Goal: Task Accomplishment & Management: Complete application form

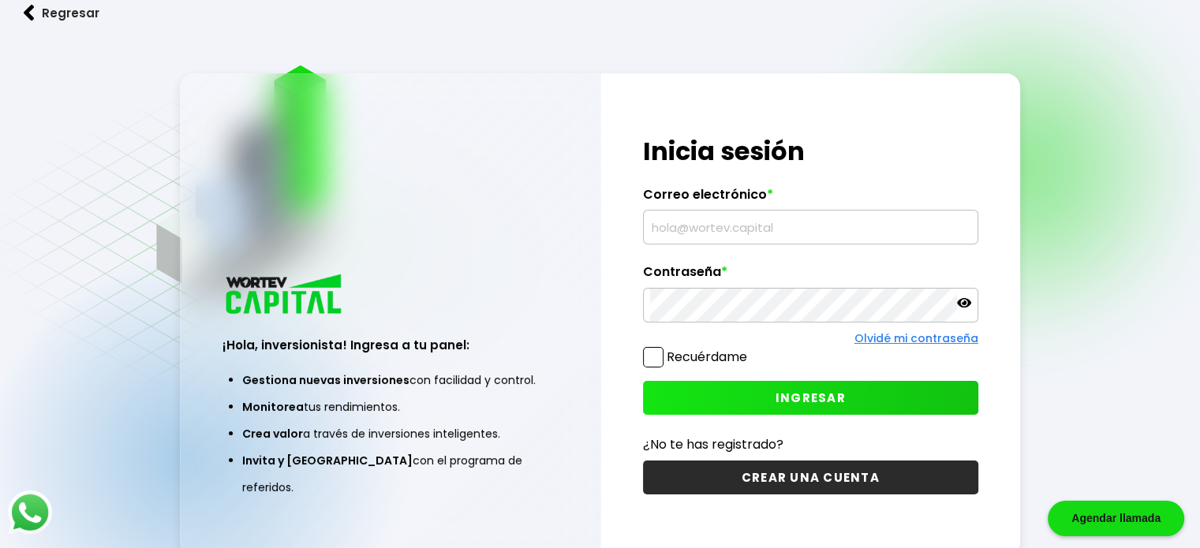
click at [792, 476] on button "CREAR UNA CUENTA" at bounding box center [810, 478] width 335 height 34
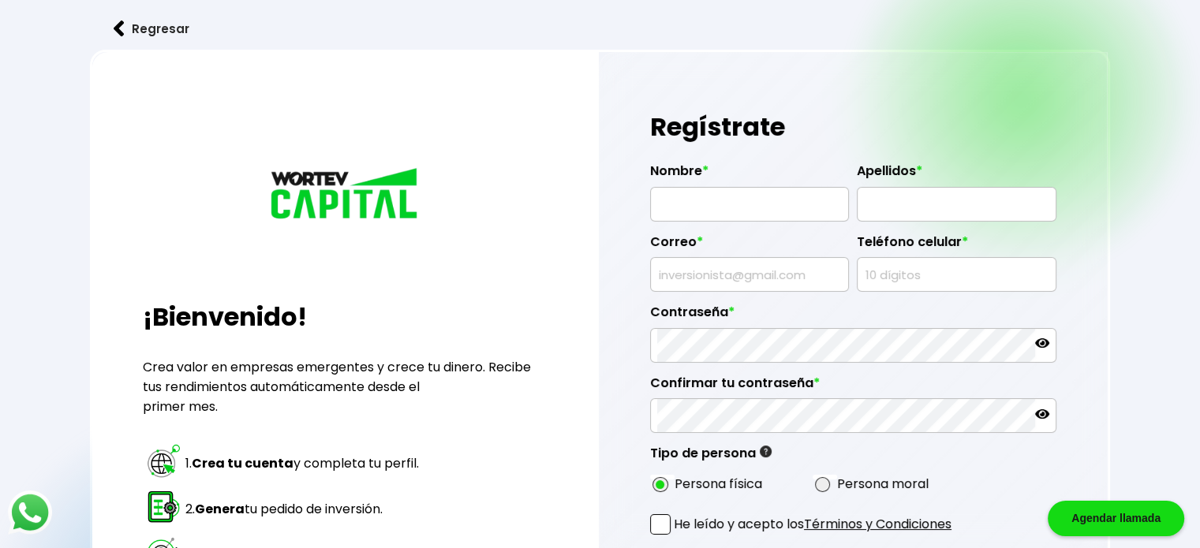
click at [147, 31] on button "Regresar" at bounding box center [151, 29] width 123 height 42
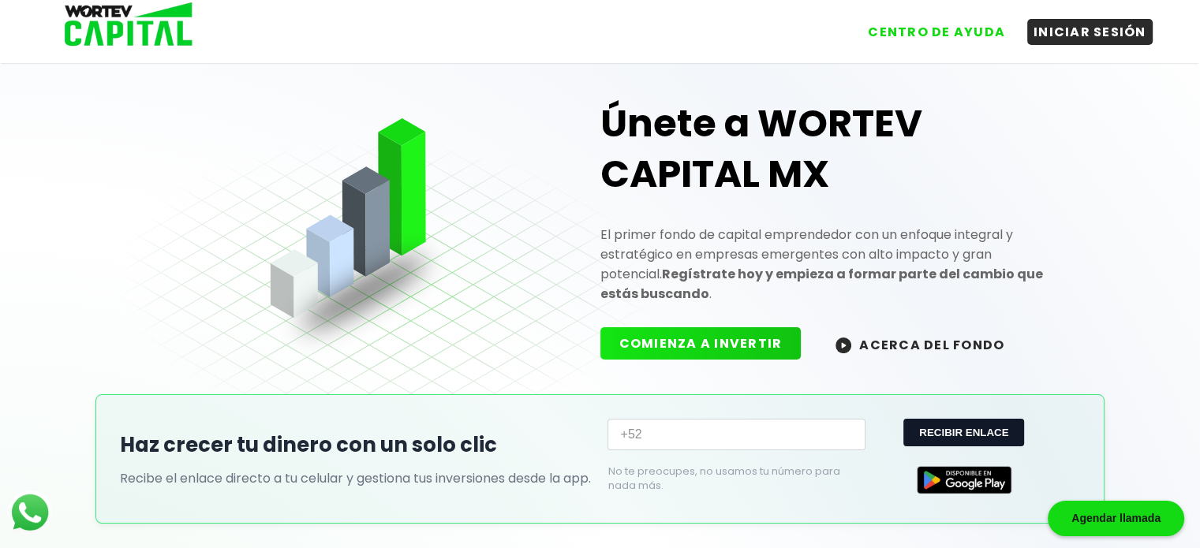
click at [885, 327] on button "ACERCA DEL FONDO" at bounding box center [919, 344] width 207 height 34
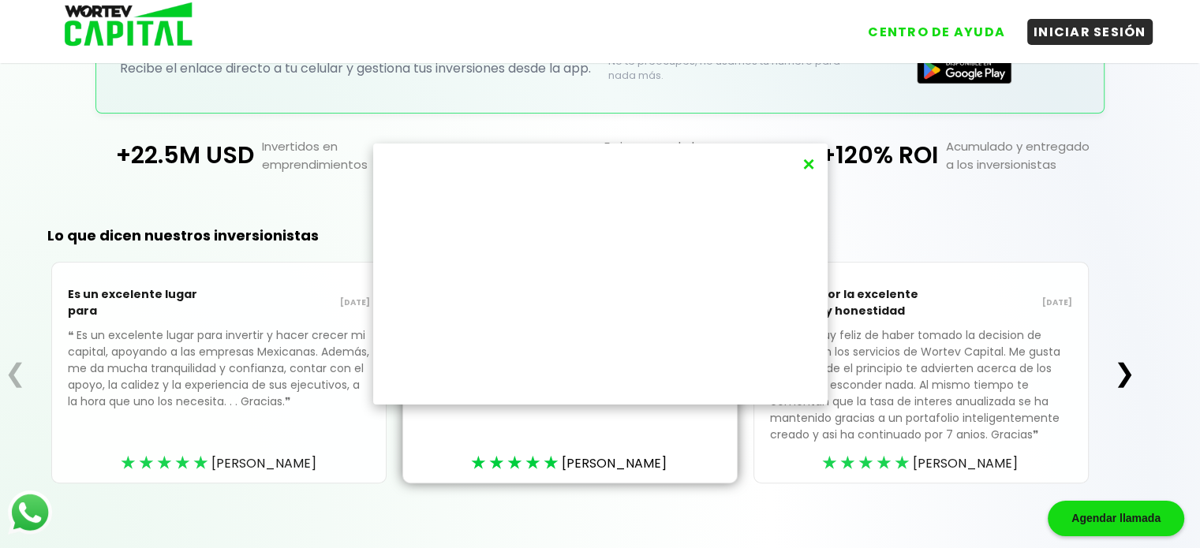
scroll to position [422, 0]
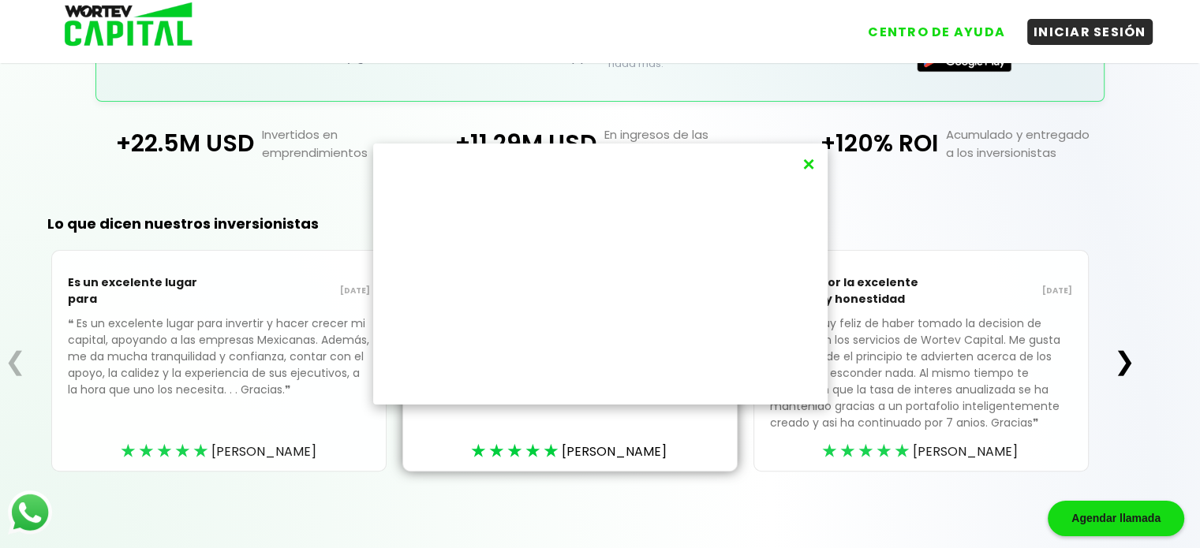
click at [808, 160] on button "×" at bounding box center [807, 164] width 21 height 26
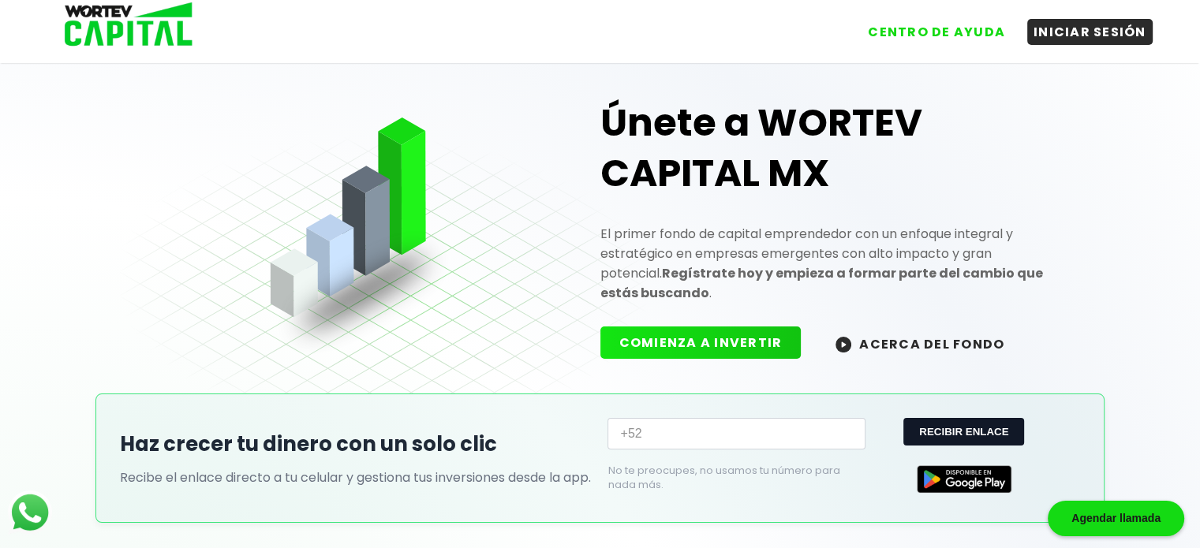
scroll to position [0, 0]
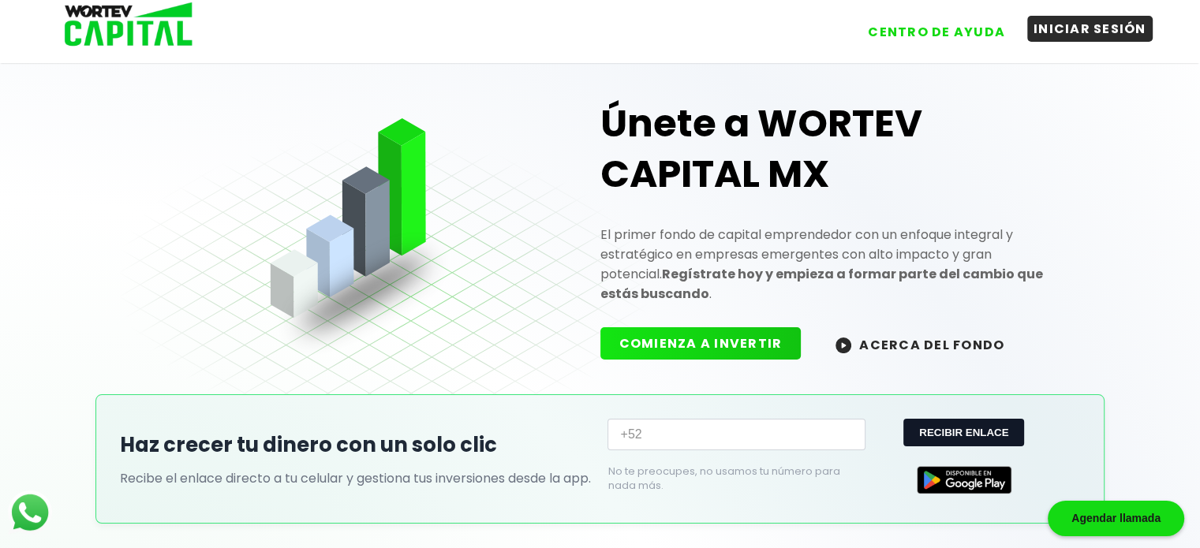
click at [1090, 37] on button "INICIAR SESIÓN" at bounding box center [1089, 29] width 125 height 26
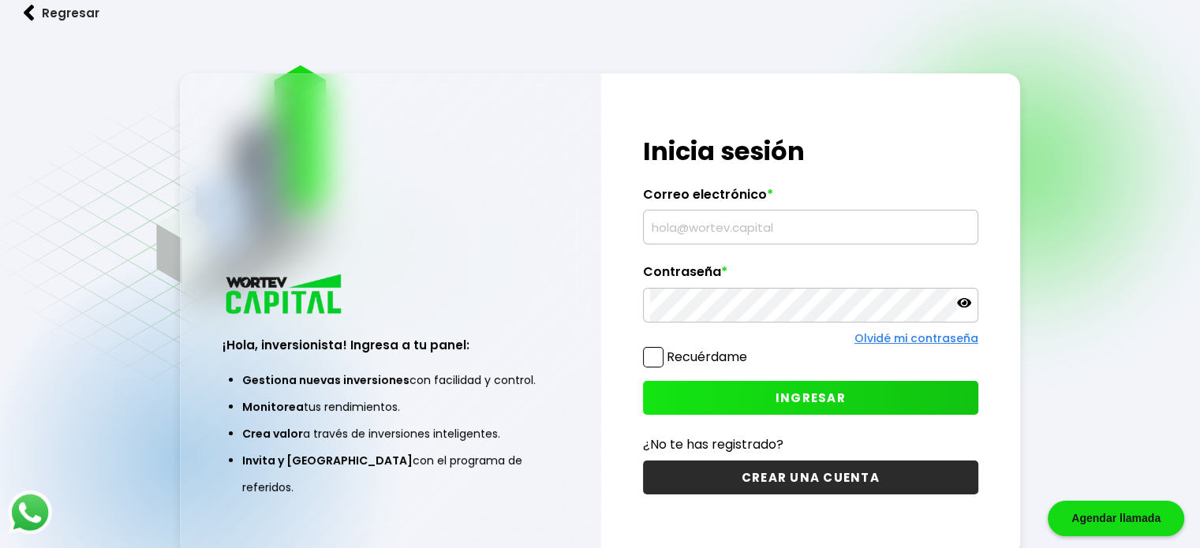
click at [681, 228] on input "text" at bounding box center [810, 227] width 321 height 33
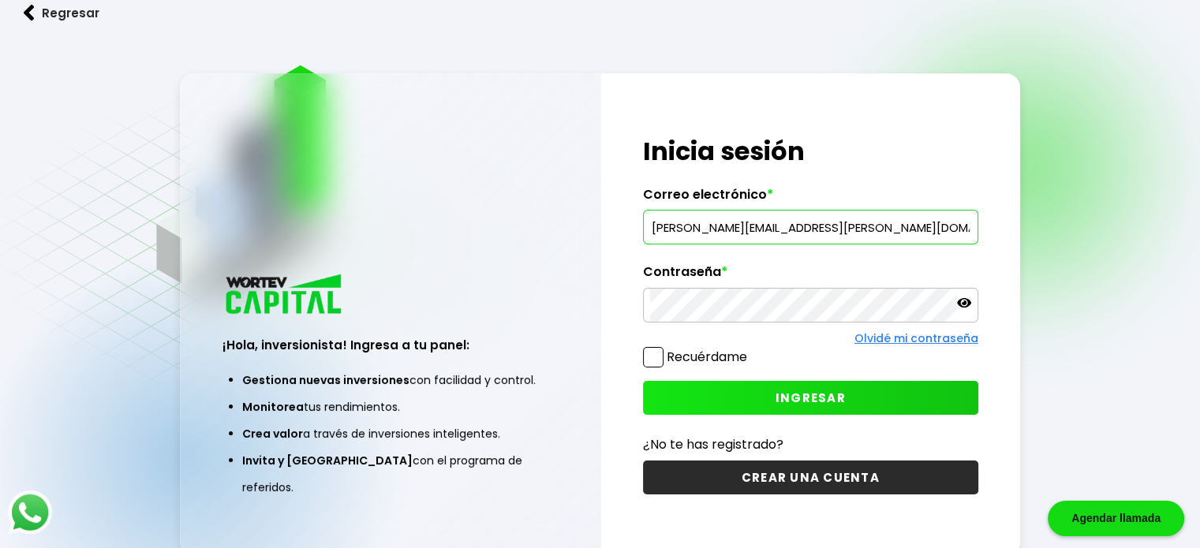
type input "dorine.Elena@gmail.com"
click at [971, 308] on div at bounding box center [810, 305] width 335 height 35
click at [965, 302] on icon at bounding box center [964, 302] width 14 height 9
click at [602, 304] on div "¡Hola, inversionista! Ingresa tus credenciales para iniciar sesión Inicia sesió…" at bounding box center [810, 314] width 419 height 483
click at [742, 461] on button "CREAR UNA CUENTA" at bounding box center [810, 478] width 335 height 34
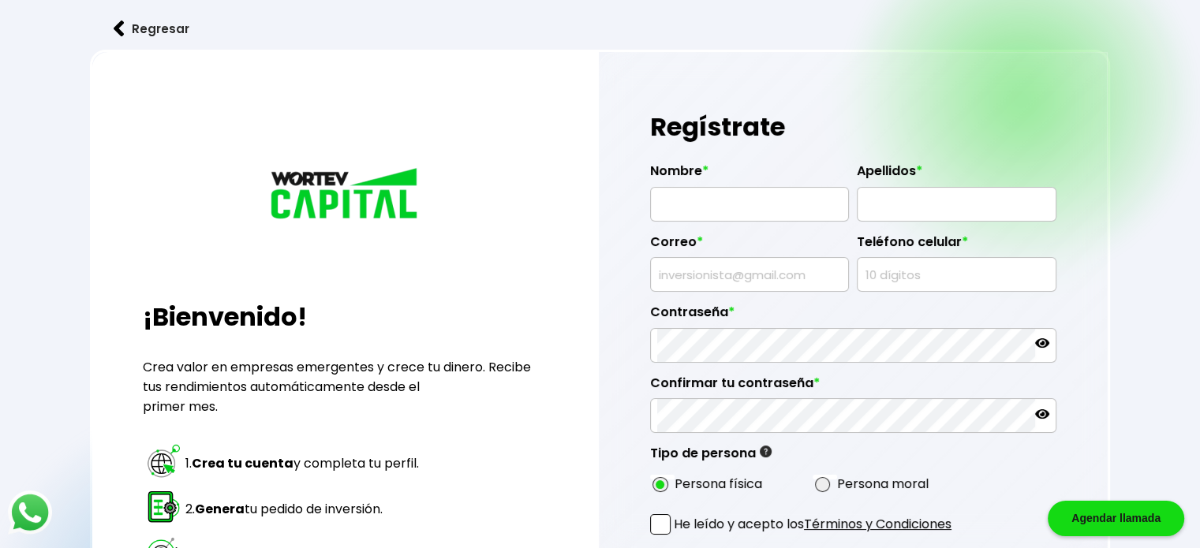
click at [707, 203] on input "text" at bounding box center [749, 204] width 185 height 33
type input "[PERSON_NAME] [PERSON_NAME]"
type input "[PERSON_NAME]"
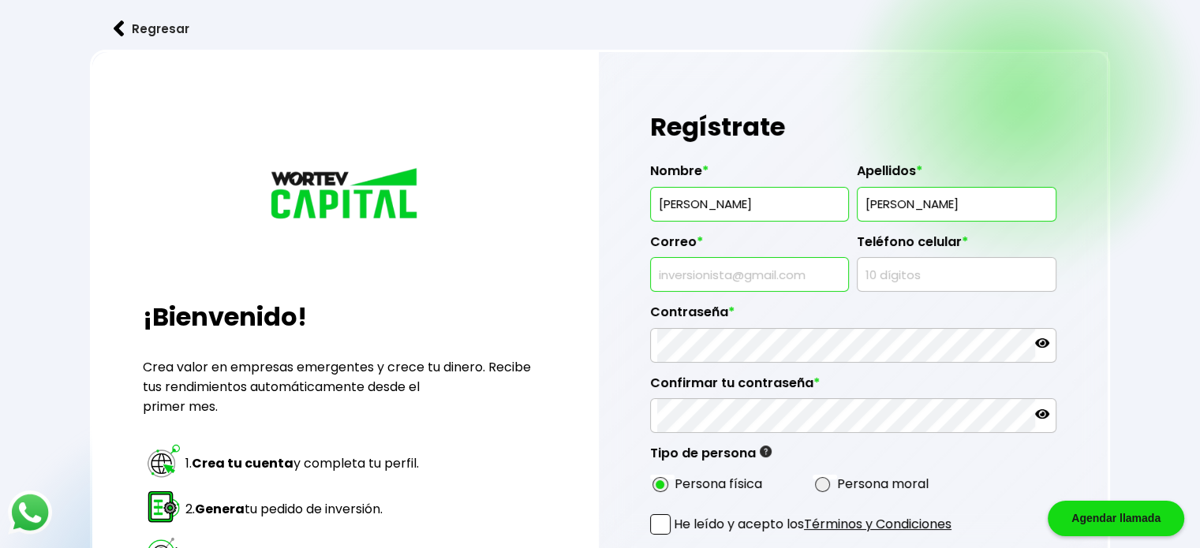
click at [695, 279] on input "text" at bounding box center [749, 274] width 185 height 33
type input "[PERSON_NAME][EMAIL_ADDRESS][PERSON_NAME][DOMAIN_NAME]"
click at [893, 268] on input "text" at bounding box center [956, 274] width 185 height 33
type input "0"
type input "3310493684"
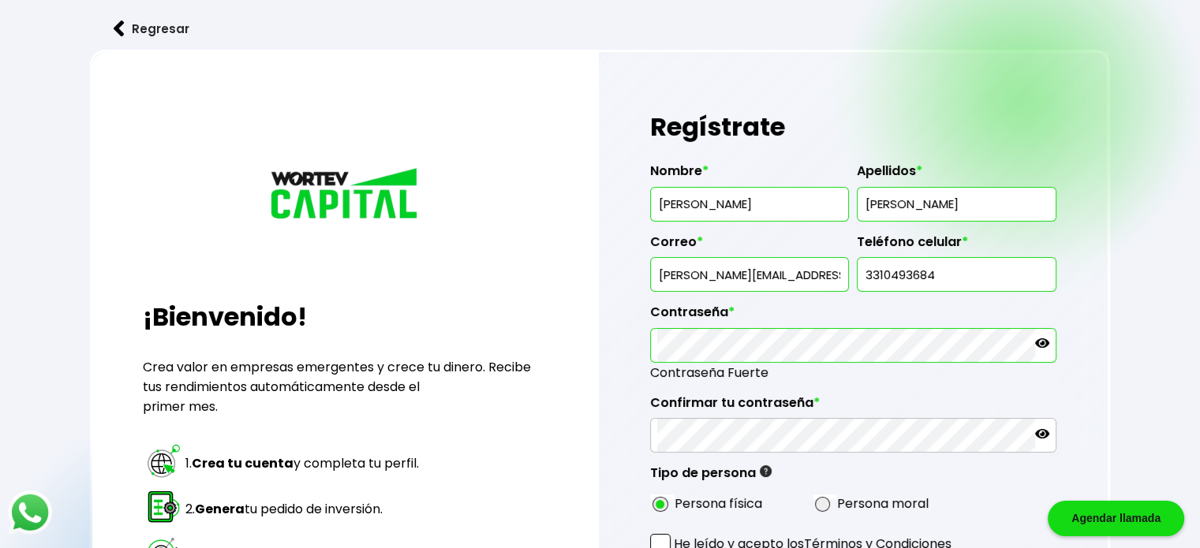
click at [1045, 346] on icon at bounding box center [1042, 343] width 14 height 14
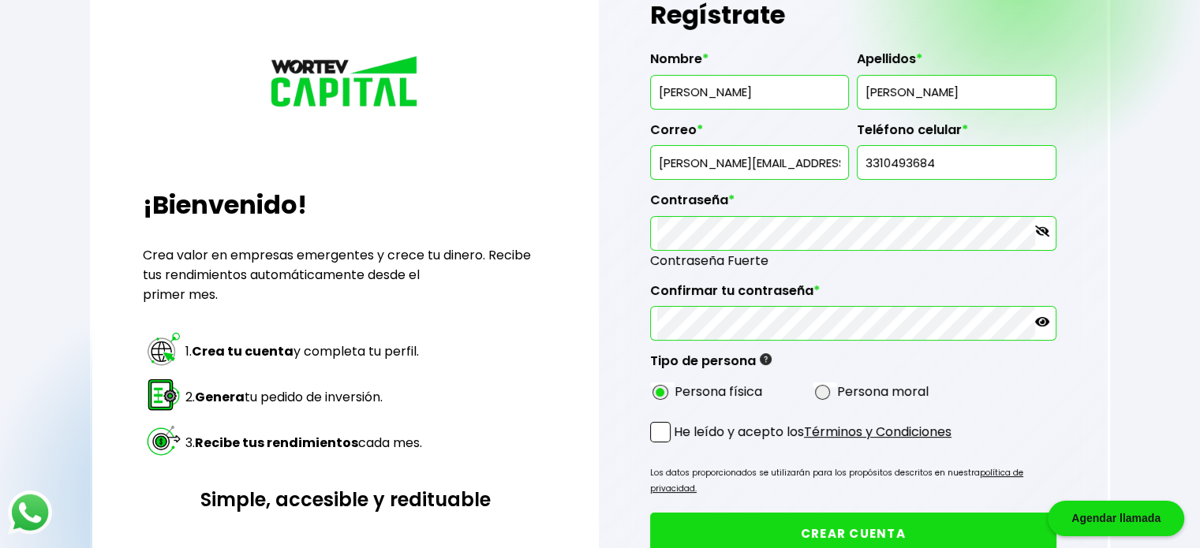
scroll to position [114, 0]
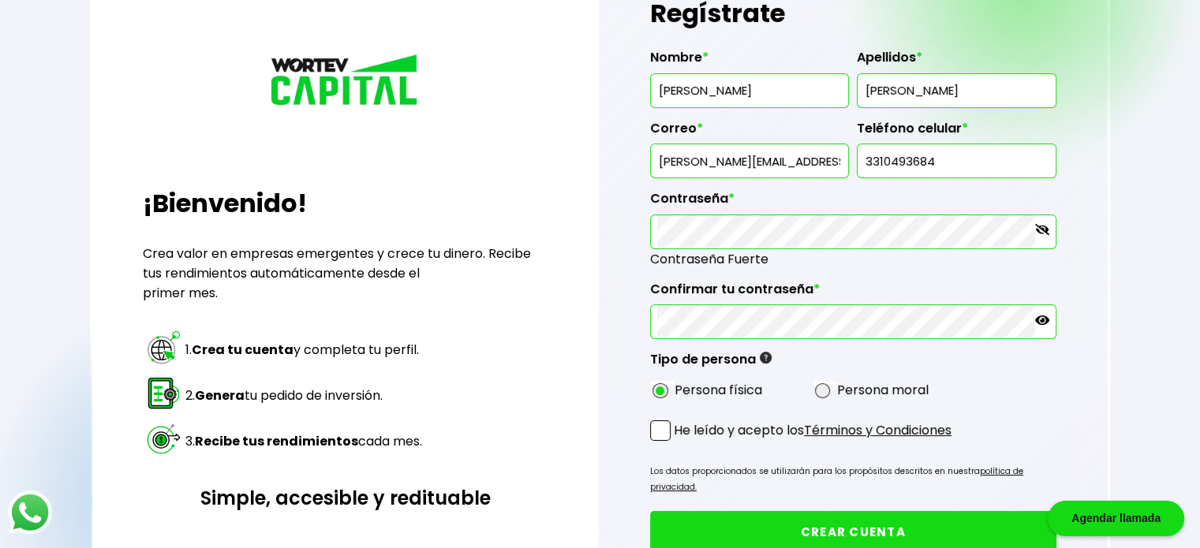
click at [659, 423] on span at bounding box center [660, 430] width 21 height 21
click at [677, 442] on input "He leído y acepto los Términos y Condiciones" at bounding box center [677, 442] width 0 height 0
click at [858, 517] on button "CREAR CUENTA" at bounding box center [853, 532] width 406 height 42
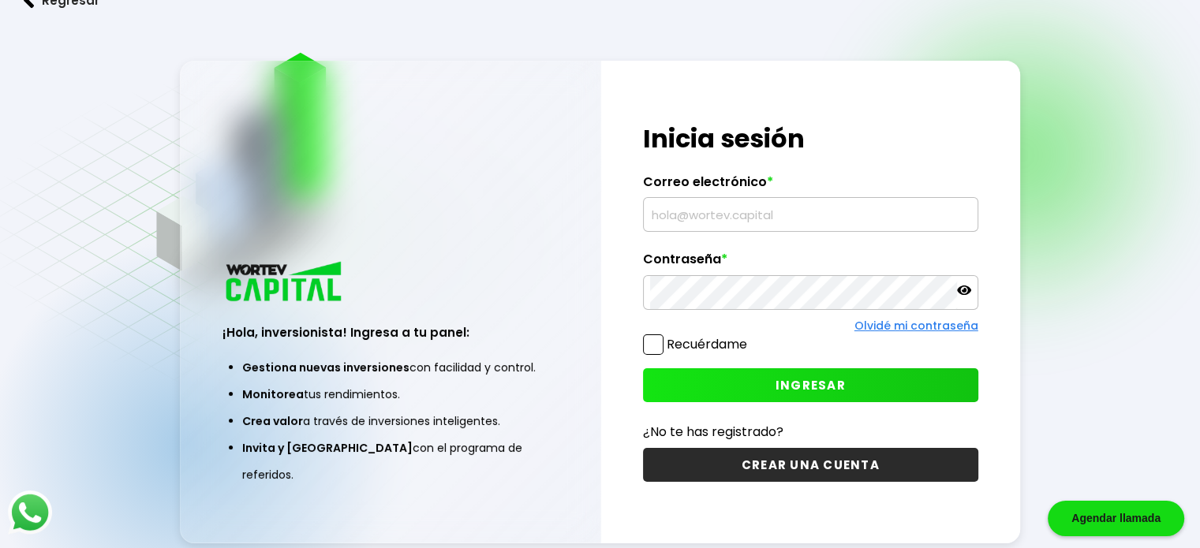
scroll to position [49, 0]
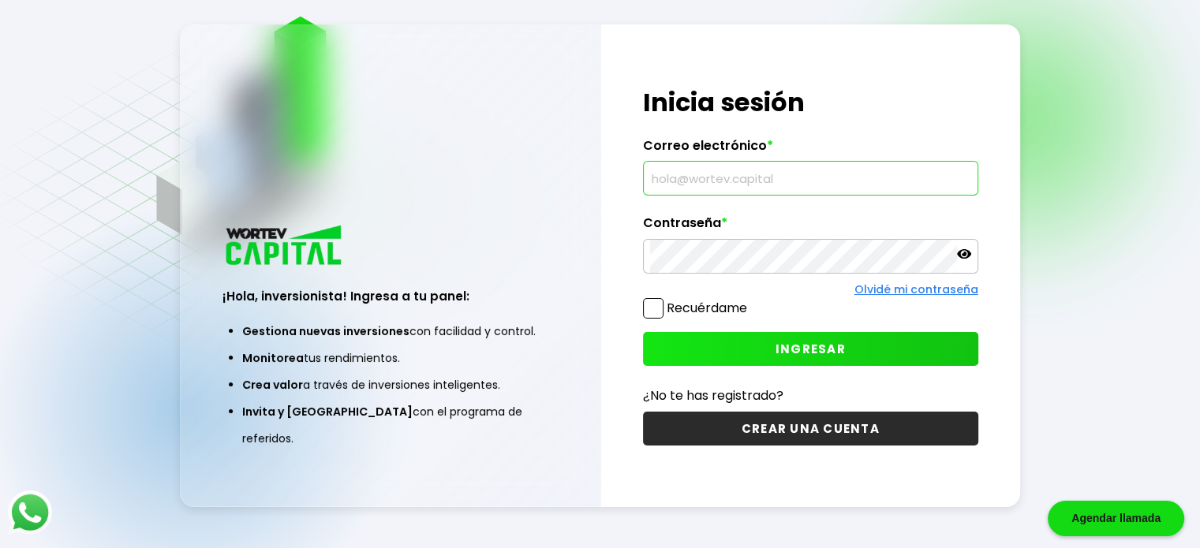
click at [695, 175] on input "text" at bounding box center [810, 178] width 321 height 33
type input "[PERSON_NAME][EMAIL_ADDRESS][PERSON_NAME][DOMAIN_NAME]"
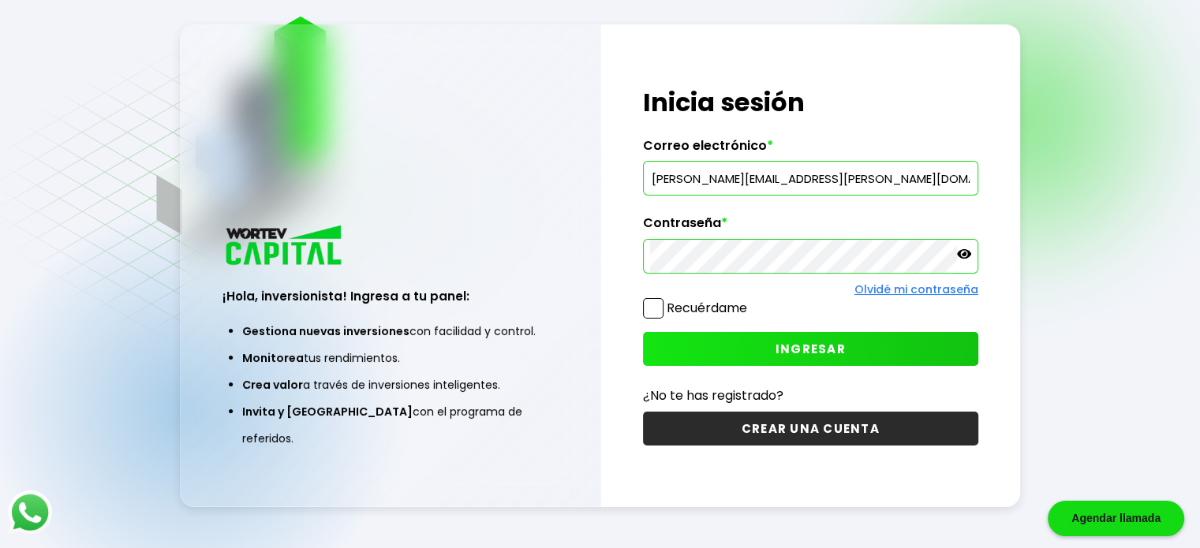
click at [961, 245] on div at bounding box center [810, 256] width 335 height 35
click at [961, 254] on icon at bounding box center [964, 253] width 14 height 9
click at [770, 342] on button "INGRESAR" at bounding box center [810, 349] width 335 height 34
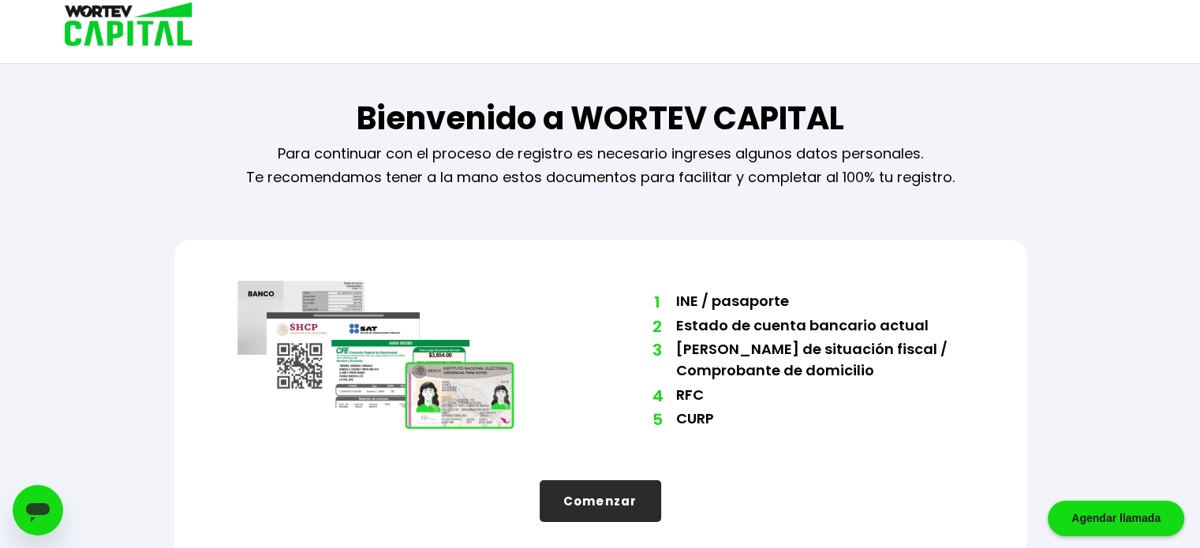
click at [570, 498] on button "Comenzar" at bounding box center [599, 501] width 121 height 42
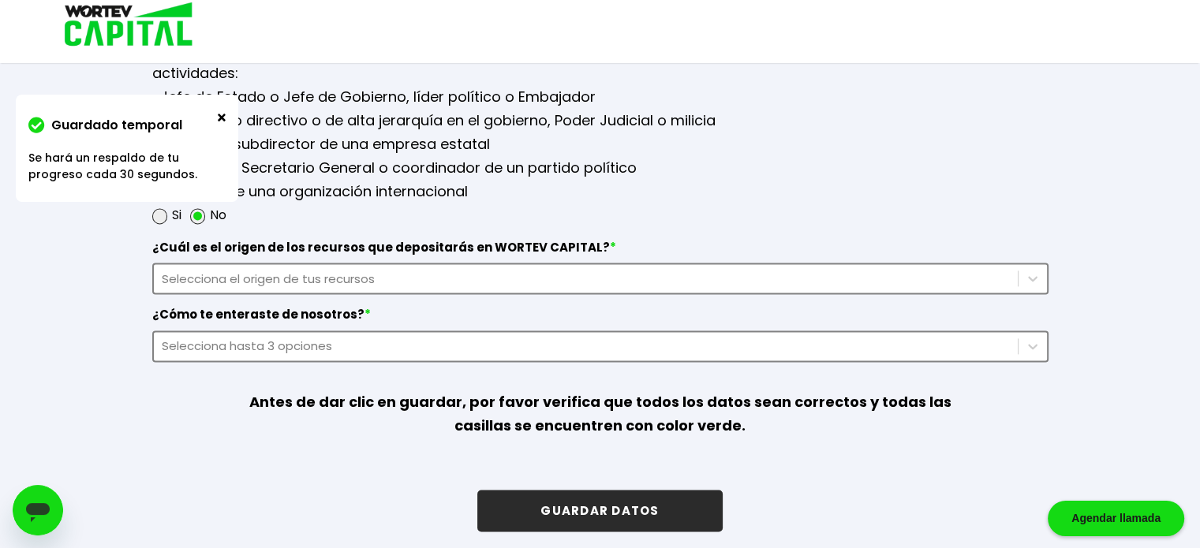
scroll to position [1756, 0]
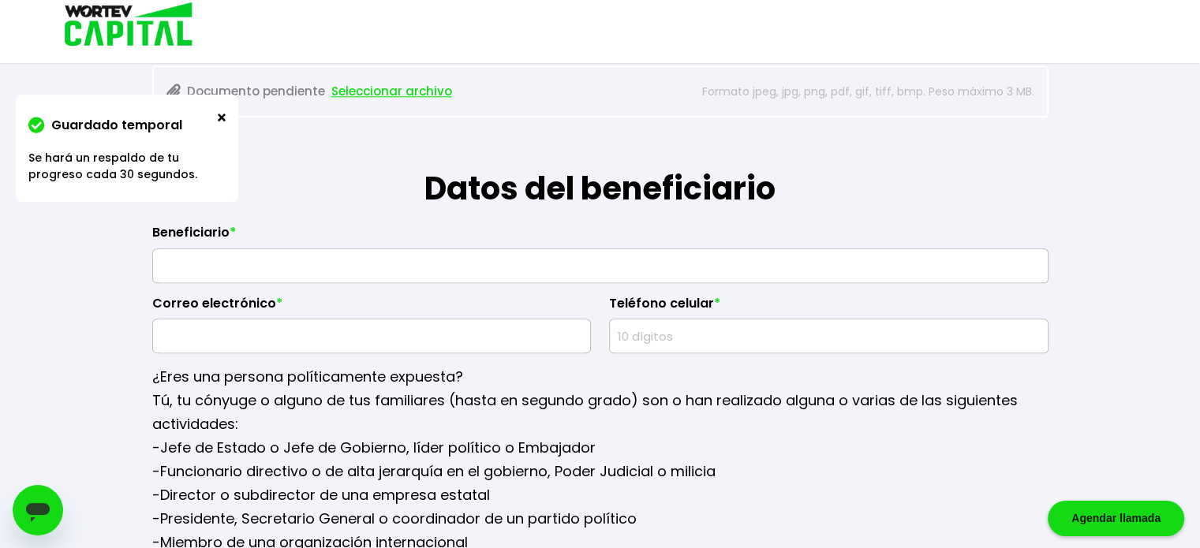
click at [224, 118] on img at bounding box center [222, 118] width 8 height 8
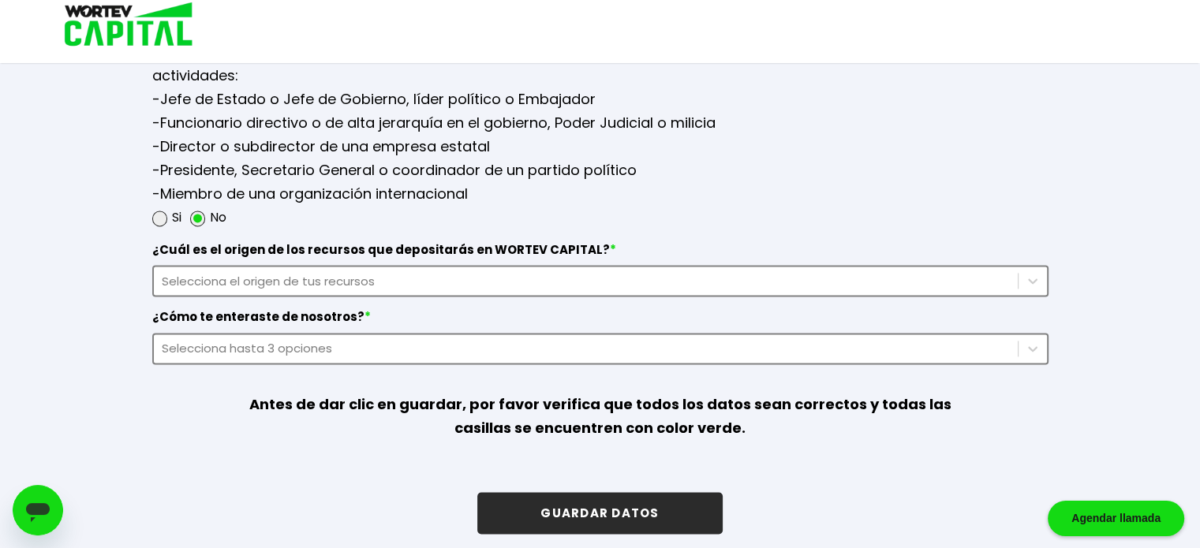
scroll to position [2107, 0]
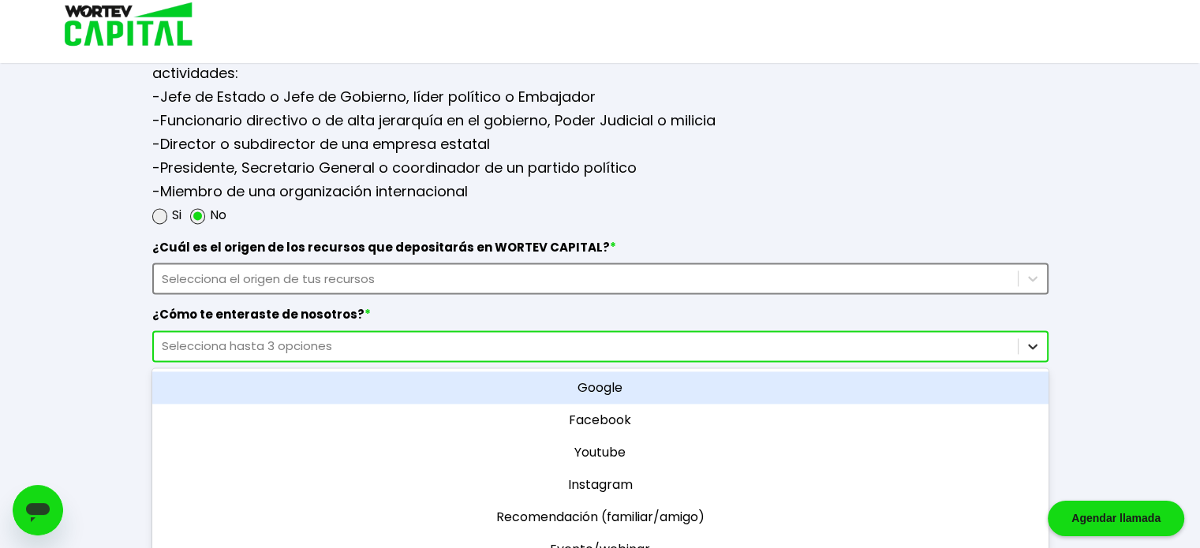
click at [1041, 332] on div at bounding box center [1032, 346] width 28 height 28
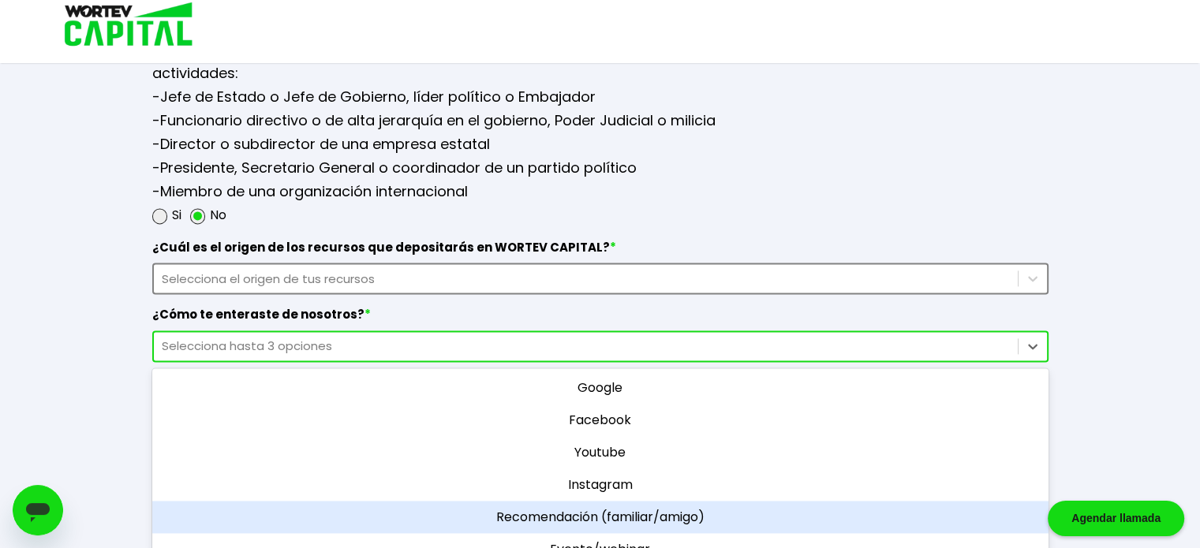
click at [741, 501] on div "Recomendación (familiar/amigo)" at bounding box center [600, 517] width 896 height 32
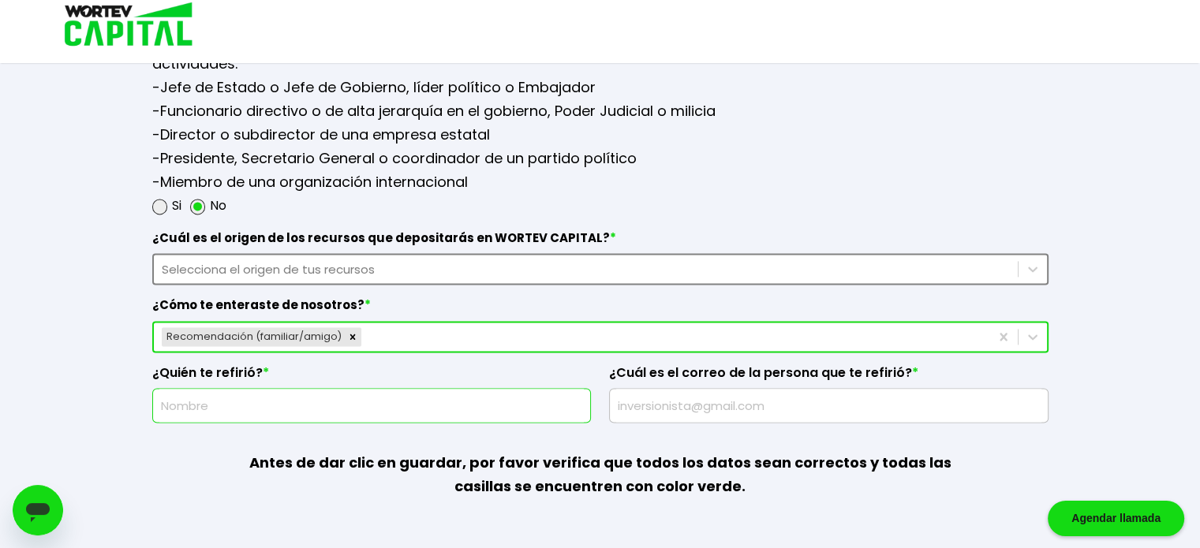
click at [315, 397] on input "text" at bounding box center [371, 405] width 425 height 33
click at [633, 394] on input "text" at bounding box center [828, 405] width 425 height 33
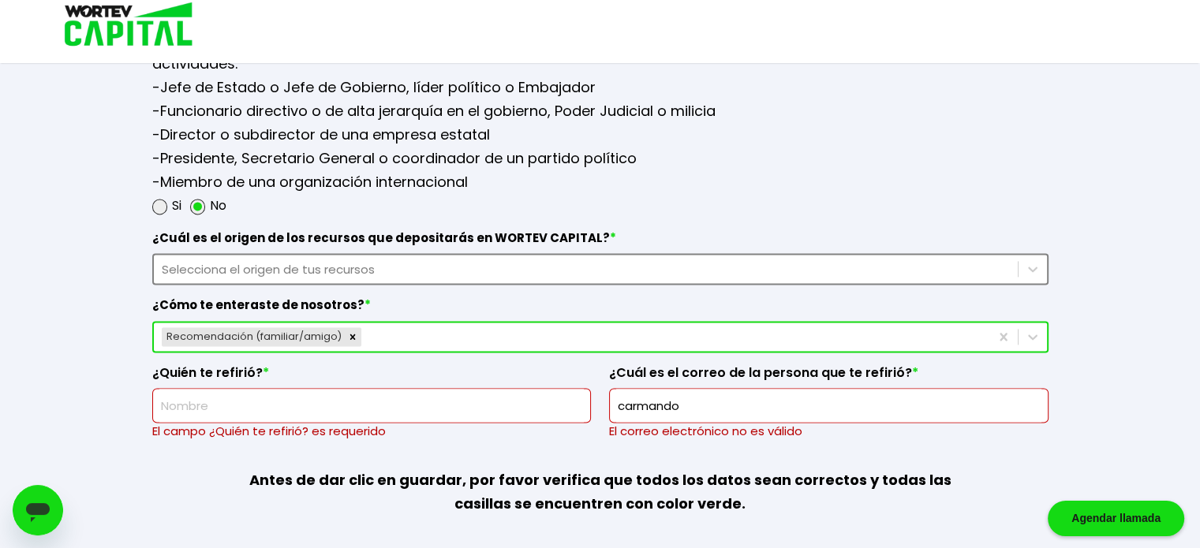
click at [381, 397] on input "text" at bounding box center [371, 405] width 425 height 33
click at [692, 400] on input "carmando" at bounding box center [828, 405] width 425 height 33
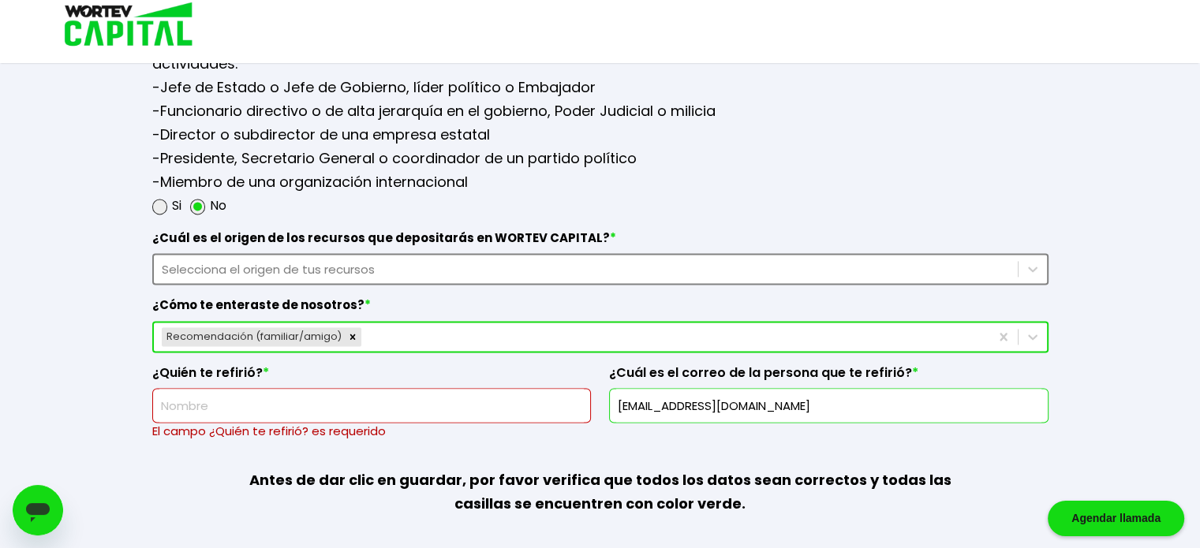
type input "[EMAIL_ADDRESS][DOMAIN_NAME]"
click at [277, 406] on input "text" at bounding box center [371, 405] width 425 height 33
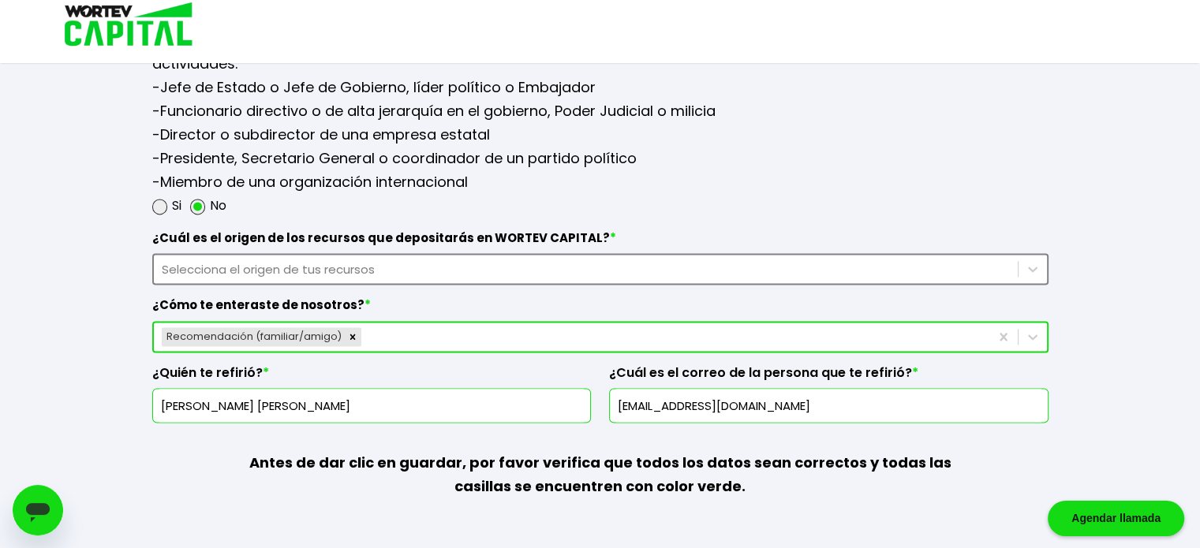
type input "[PERSON_NAME] [PERSON_NAME]"
click at [414, 253] on div "Selecciona el origen de tus recursos" at bounding box center [600, 269] width 896 height 32
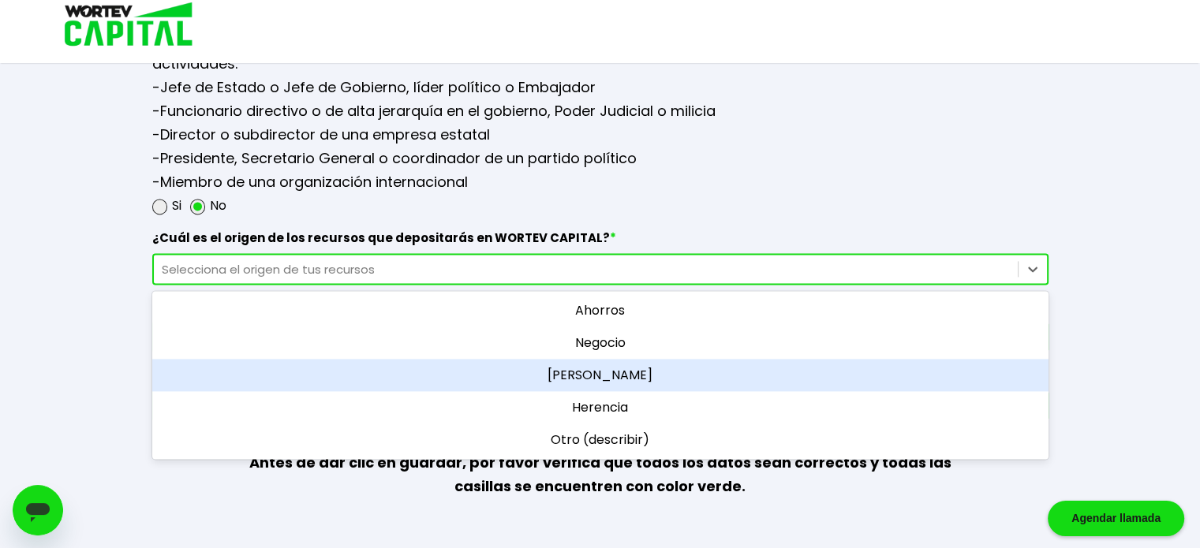
click at [595, 359] on div "[PERSON_NAME]" at bounding box center [600, 375] width 896 height 32
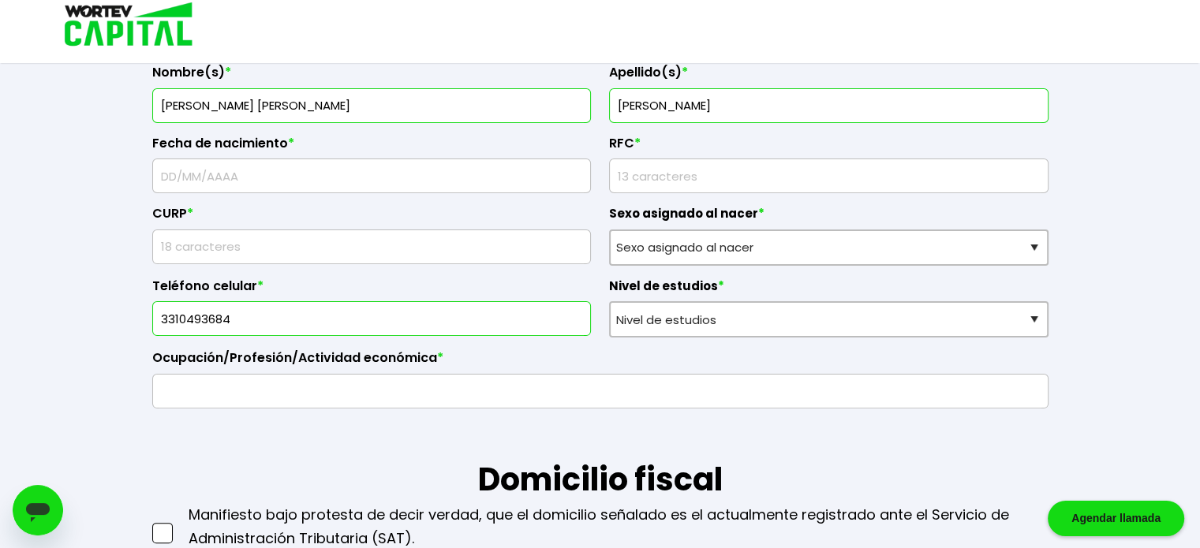
scroll to position [306, 0]
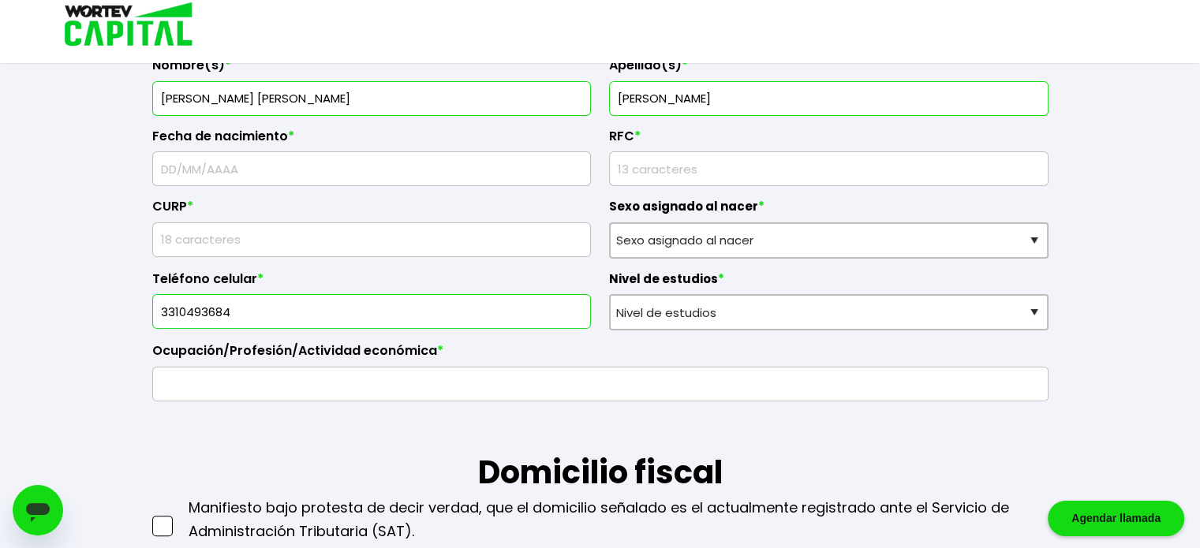
click at [170, 169] on input "text" at bounding box center [371, 168] width 425 height 33
type input "3"
type input "[DATE]"
click at [189, 239] on input "text" at bounding box center [371, 239] width 425 height 33
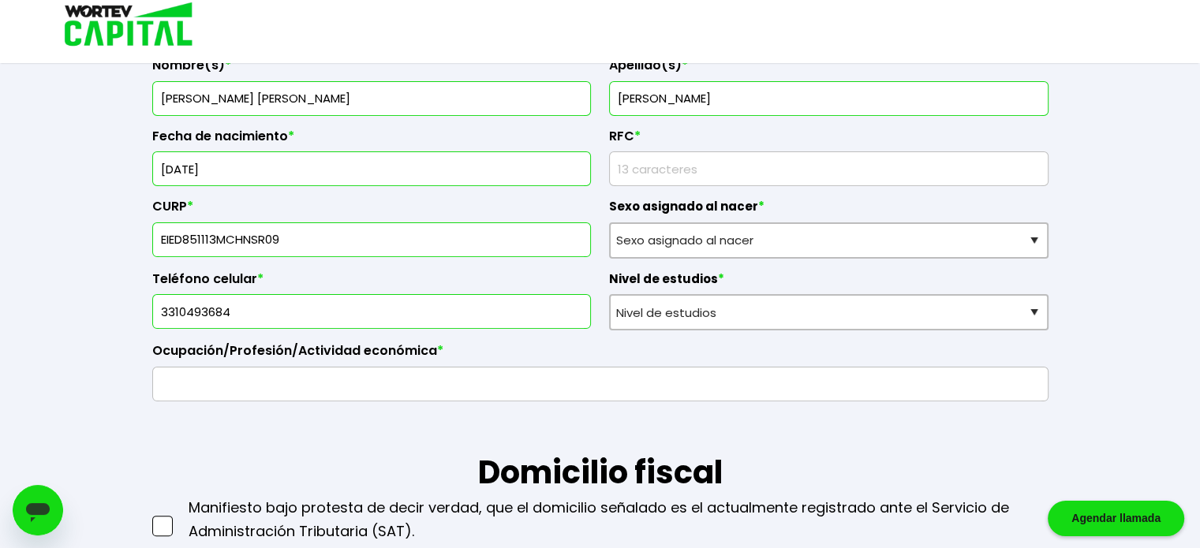
type input "EIED851113MCHNSR09"
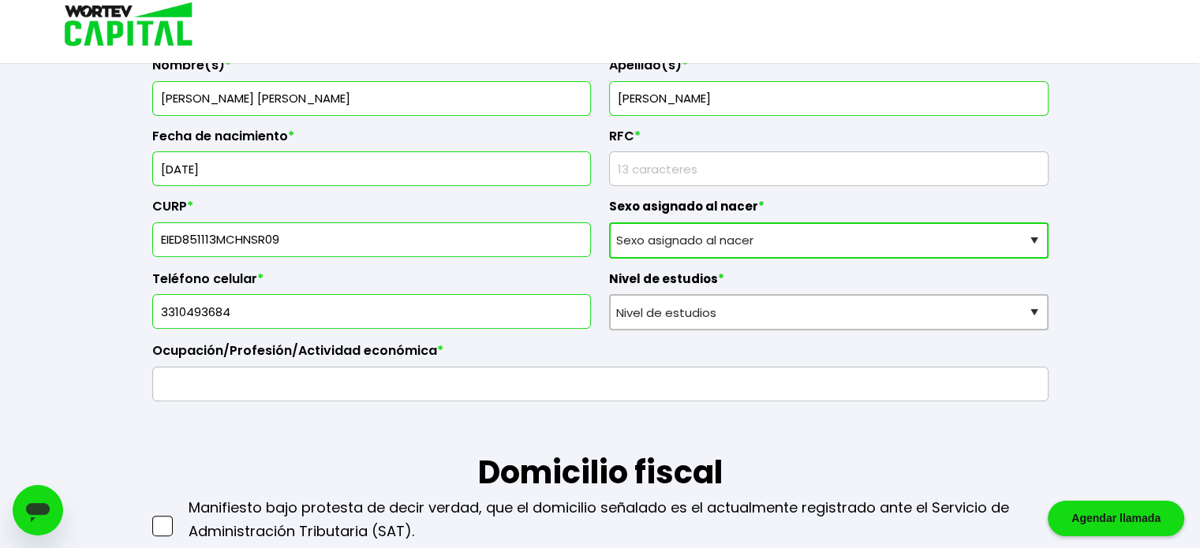
click at [719, 239] on select "Sexo asignado al nacer Hombre Mujer Prefiero no contestar" at bounding box center [828, 240] width 439 height 36
select select "Mujer"
click at [609, 222] on select "Sexo asignado al nacer Hombre Mujer Prefiero no contestar" at bounding box center [828, 240] width 439 height 36
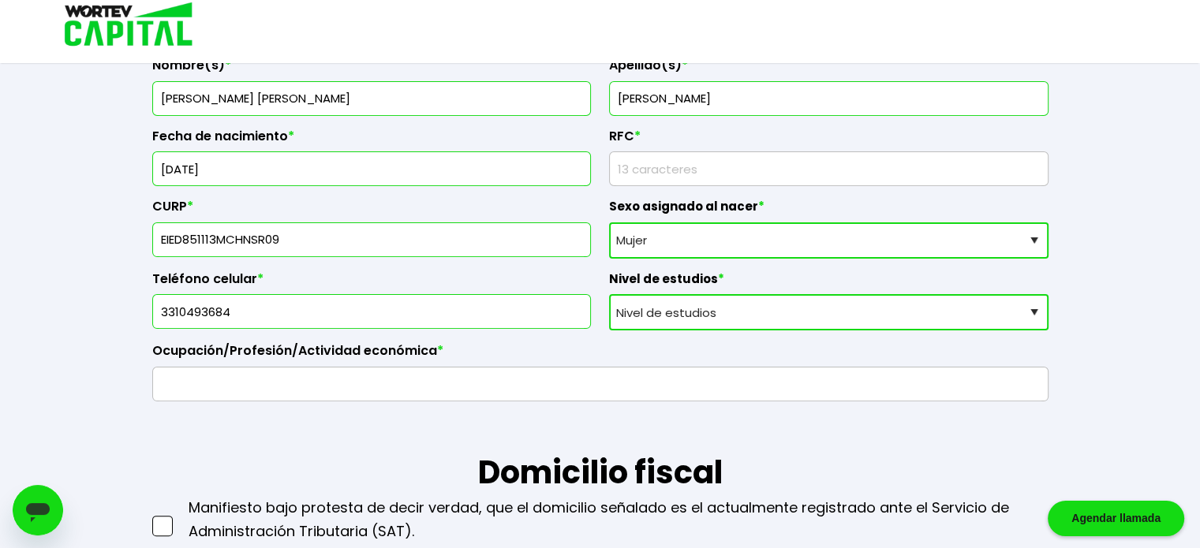
click at [689, 312] on select "Nivel de estudios Primaria Secundaria Bachillerato Licenciatura Posgrado" at bounding box center [828, 312] width 439 height 36
select select "Licenciatura"
click at [609, 294] on select "Nivel de estudios Primaria Secundaria Bachillerato Licenciatura Posgrado" at bounding box center [828, 312] width 439 height 36
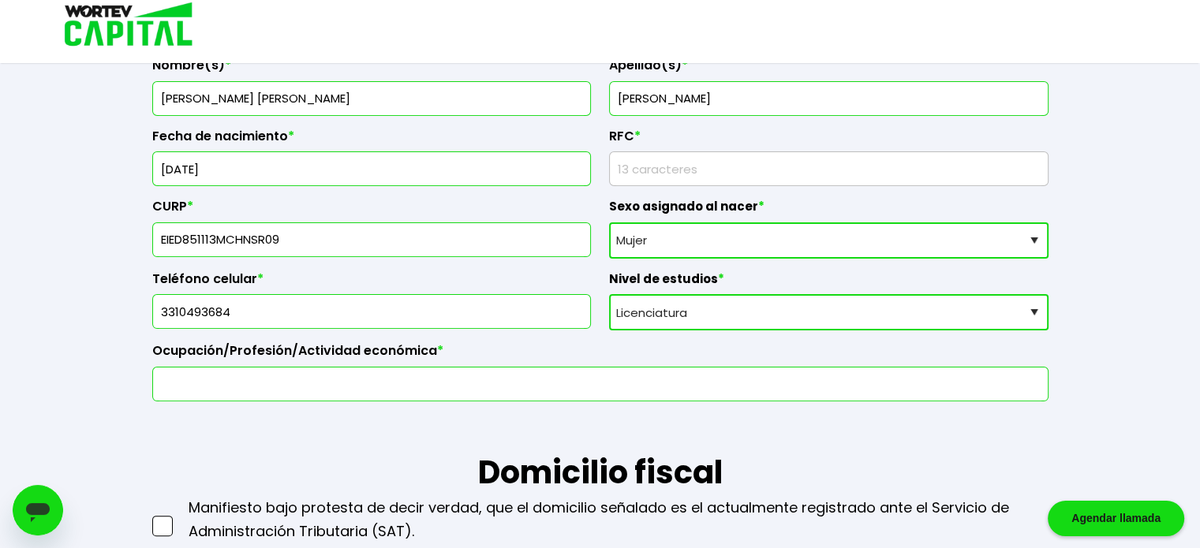
click at [577, 391] on input "text" at bounding box center [600, 384] width 882 height 33
click at [641, 414] on h1 "Domicilio fiscal" at bounding box center [600, 448] width 896 height 95
drag, startPoint x: 278, startPoint y: 385, endPoint x: 219, endPoint y: 384, distance: 58.4
click at [219, 384] on input "empleada oficina" at bounding box center [600, 384] width 882 height 33
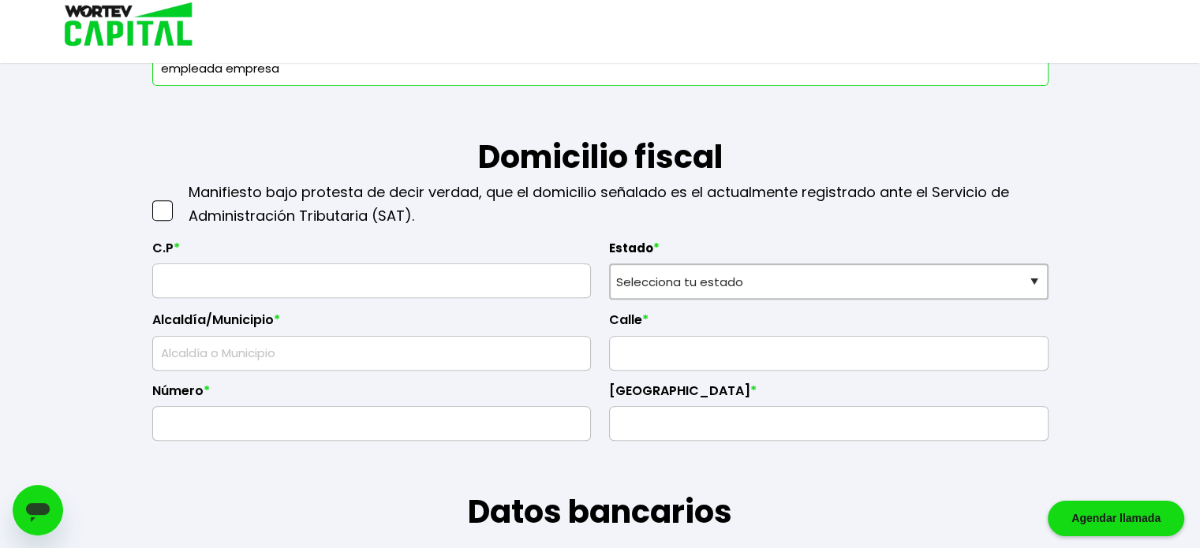
scroll to position [628, 0]
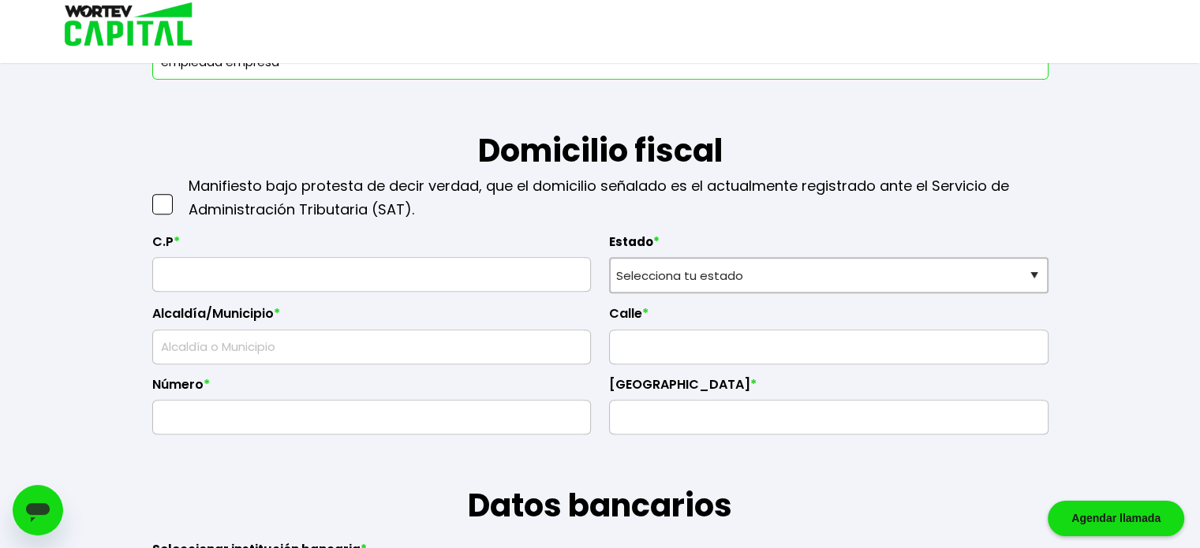
type input "empleada empresa"
click at [301, 269] on input "text" at bounding box center [371, 274] width 425 height 33
type input "45178"
select select "[PERSON_NAME]"
type input "Zapopan"
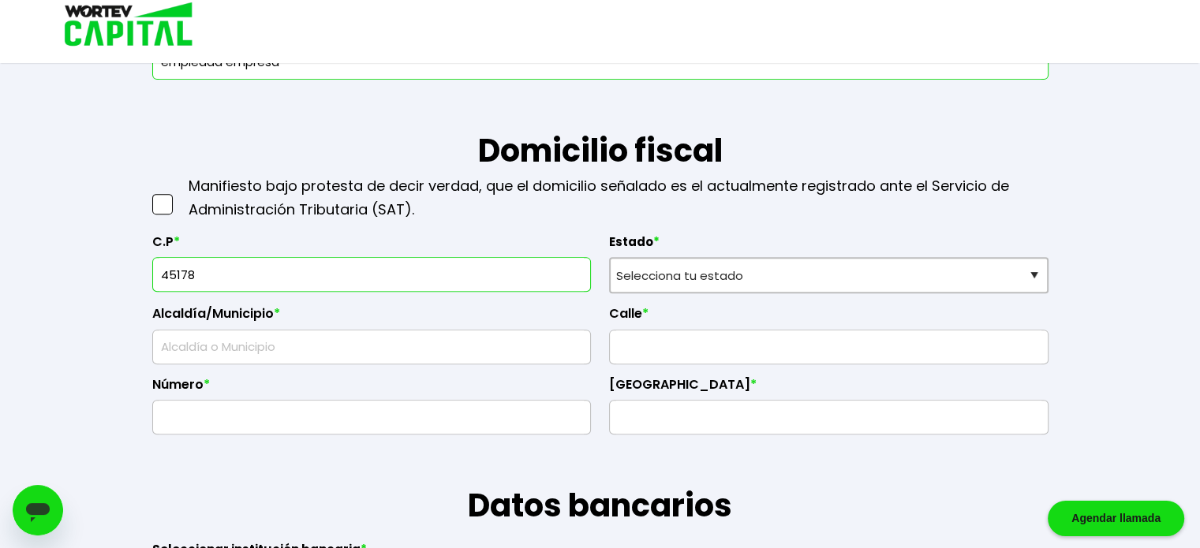
type input "Lomas de Atemajac"
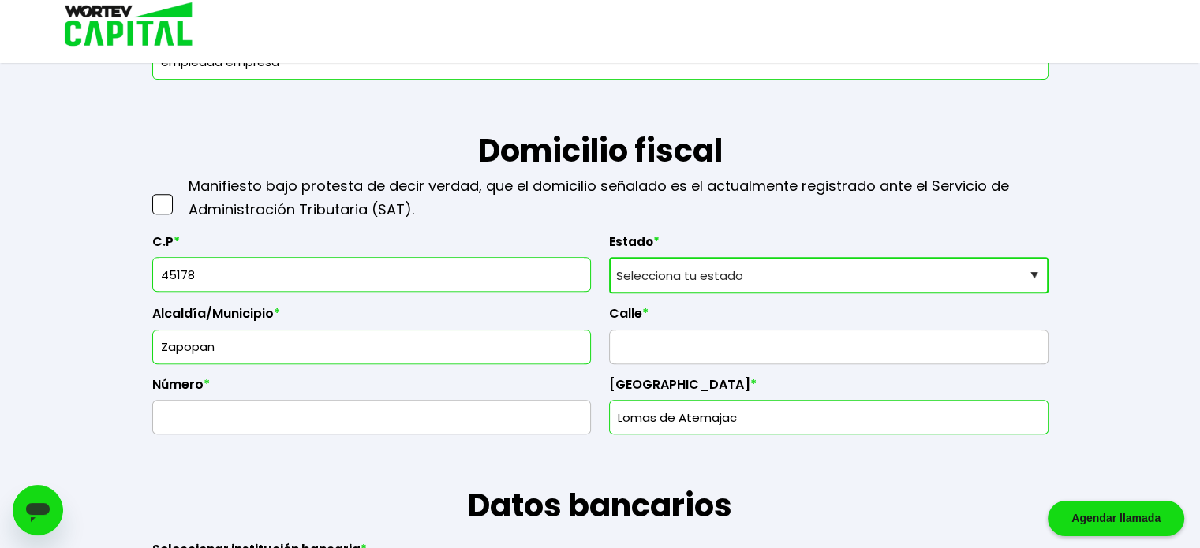
type input "45178"
click at [650, 342] on input "text" at bounding box center [828, 346] width 425 height 33
type input "Lomas del Camino"
click at [391, 412] on input "text" at bounding box center [371, 417] width 425 height 33
type input "2029"
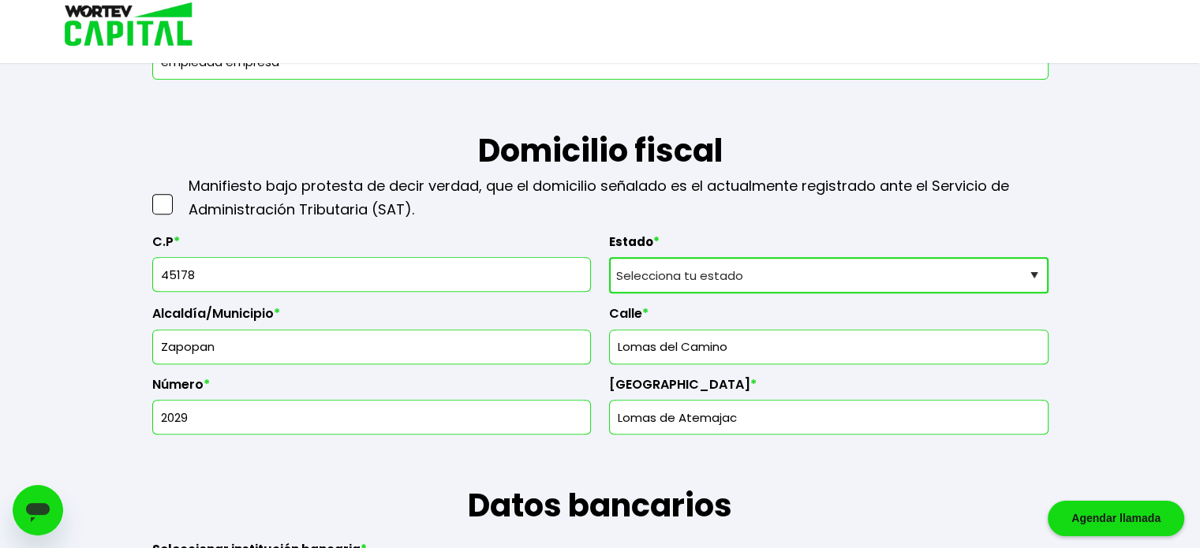
click at [715, 401] on input "Lomas de Atemajac" at bounding box center [828, 417] width 425 height 33
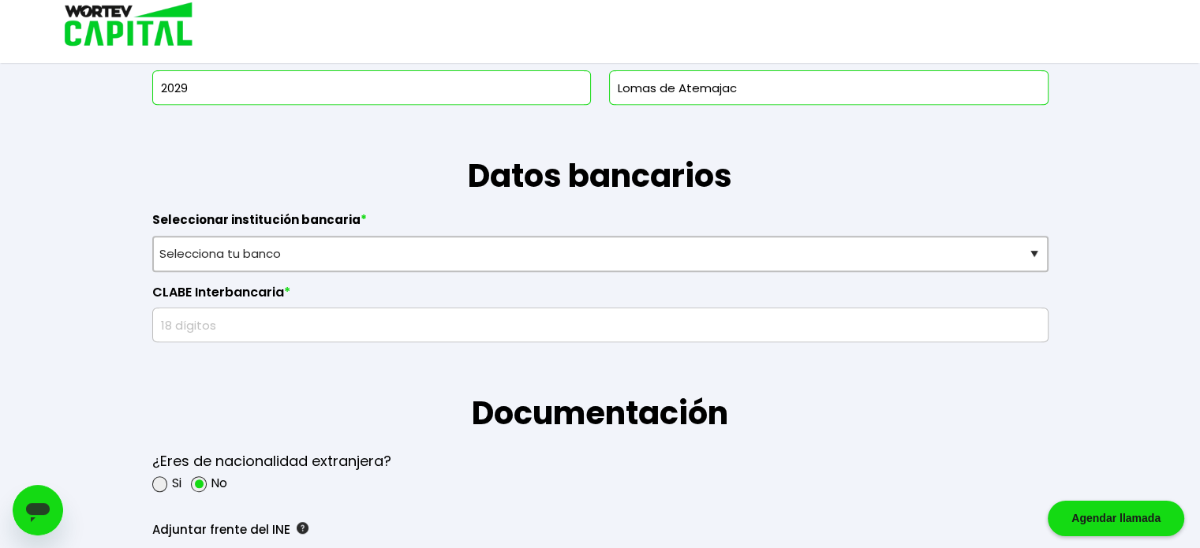
scroll to position [968, 0]
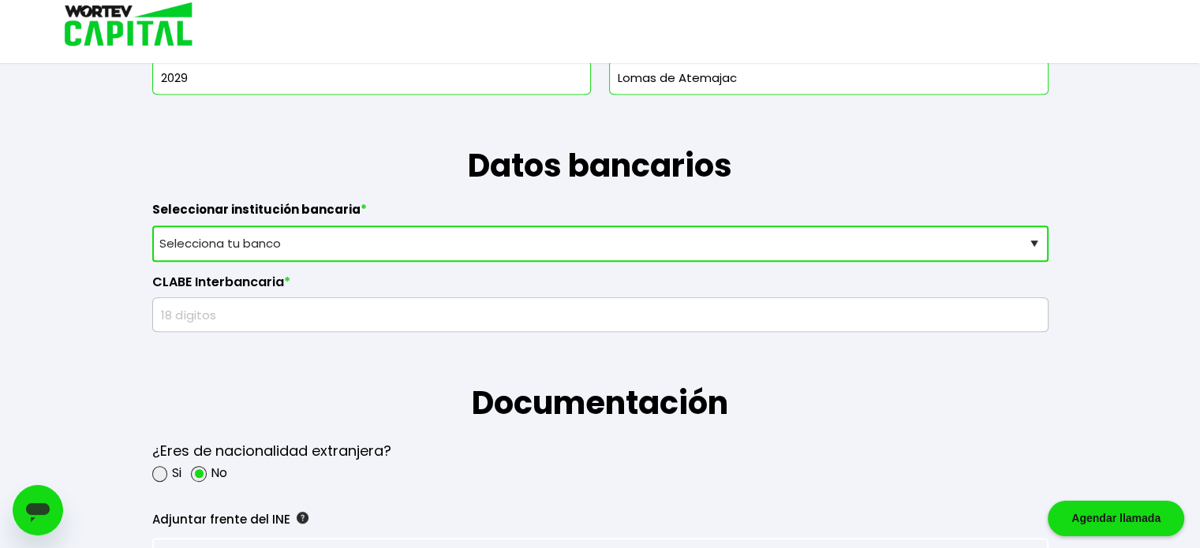
click at [686, 226] on select "Selecciona tu banco ABC Capital Actinver Afirme Albo ASP Banamex Banbajio Banco…" at bounding box center [600, 244] width 896 height 36
select select "Scotiabank"
click at [152, 226] on select "Selecciona tu banco ABC Capital Actinver Afirme Albo ASP Banamex Banbajio Banco…" at bounding box center [600, 244] width 896 height 36
click at [663, 314] on input "text" at bounding box center [600, 314] width 882 height 33
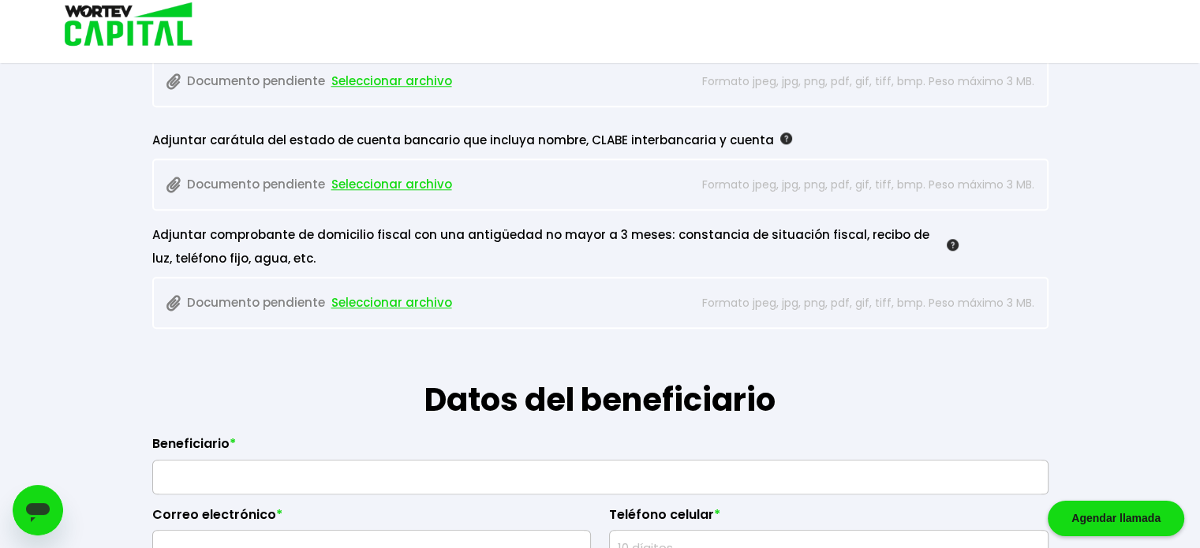
scroll to position [1562, 0]
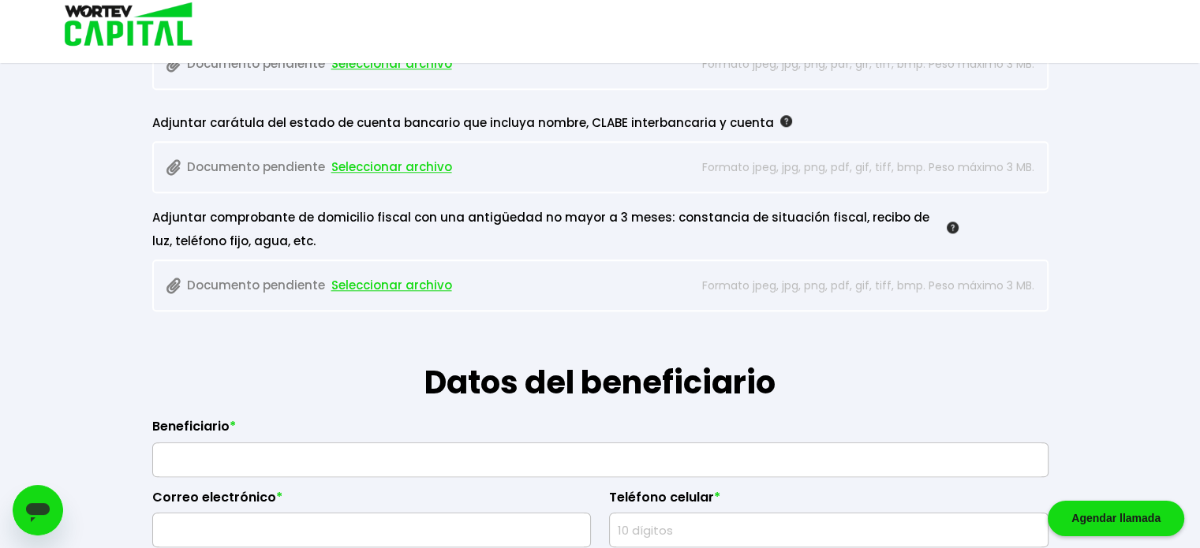
click at [533, 472] on input "text" at bounding box center [600, 459] width 882 height 33
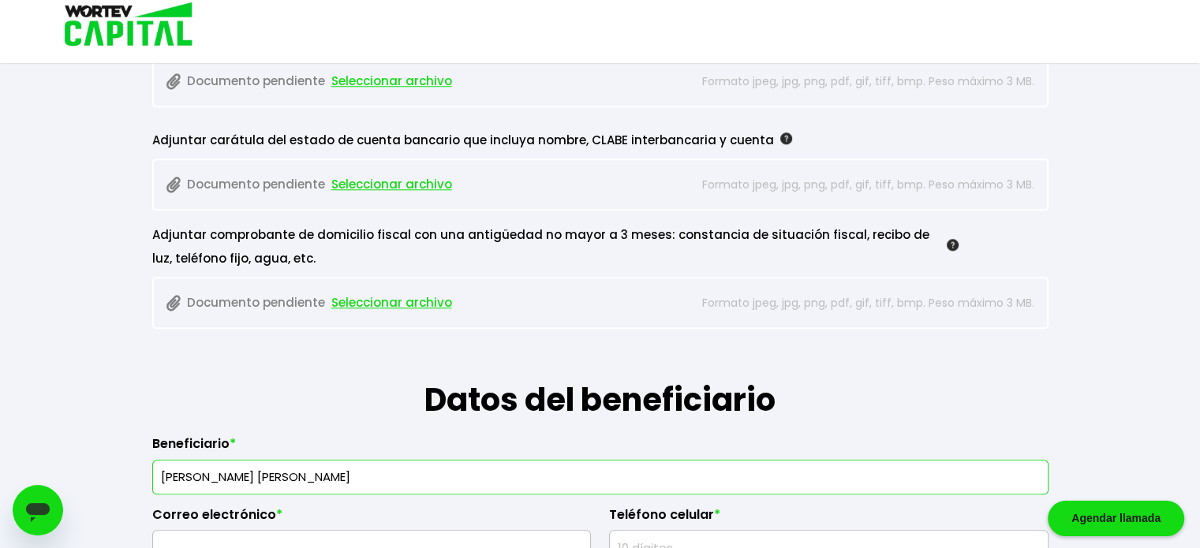
type input "[PERSON_NAME] [PERSON_NAME]"
click at [453, 531] on input "text" at bounding box center [371, 547] width 425 height 33
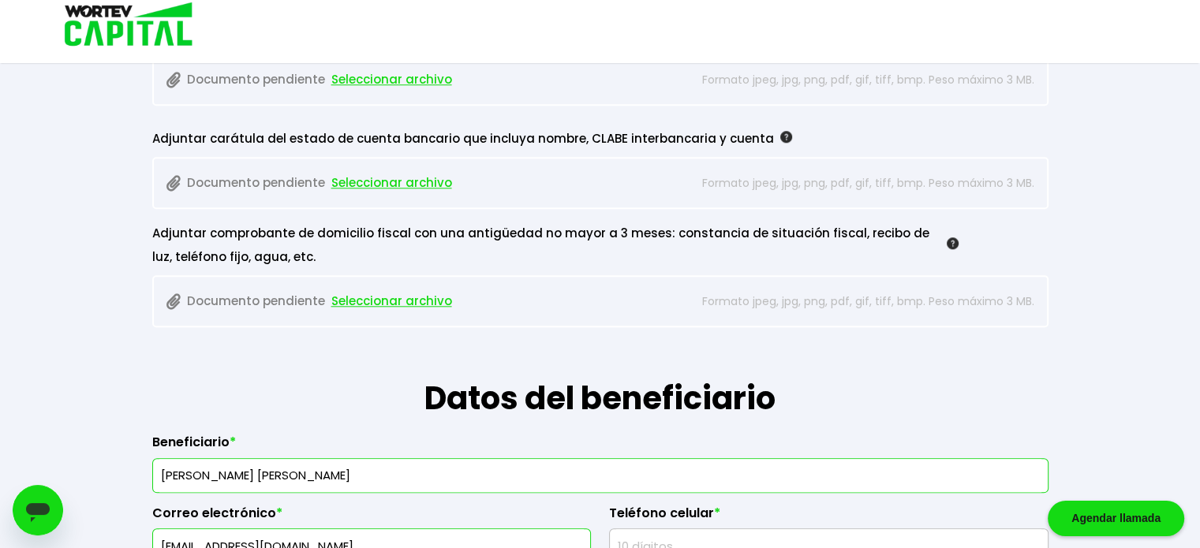
type input "[EMAIL_ADDRESS][DOMAIN_NAME]"
click at [638, 536] on input "text" at bounding box center [828, 545] width 425 height 33
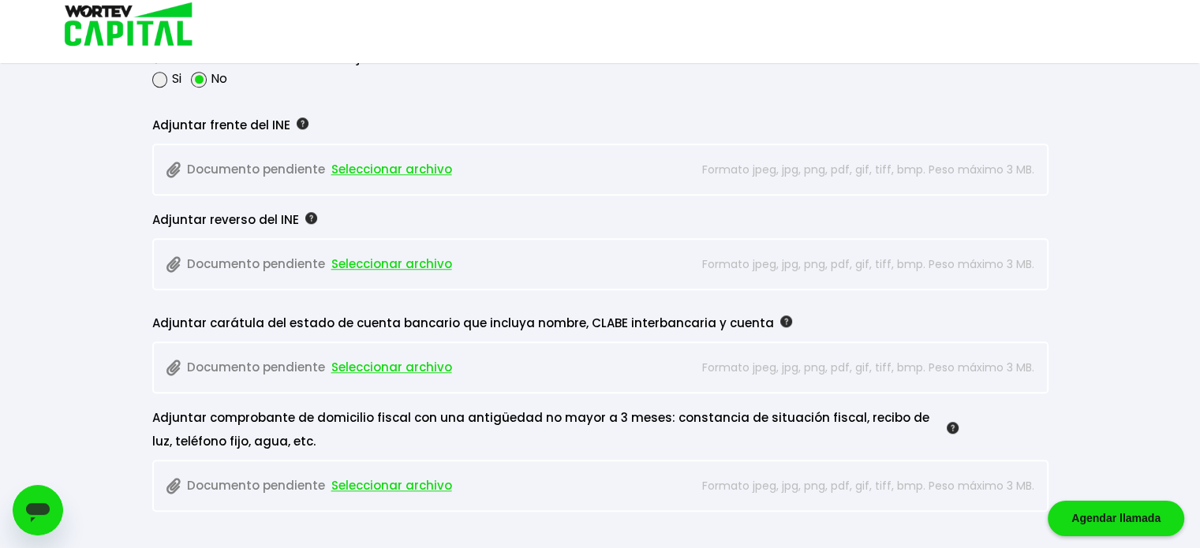
scroll to position [1383, 0]
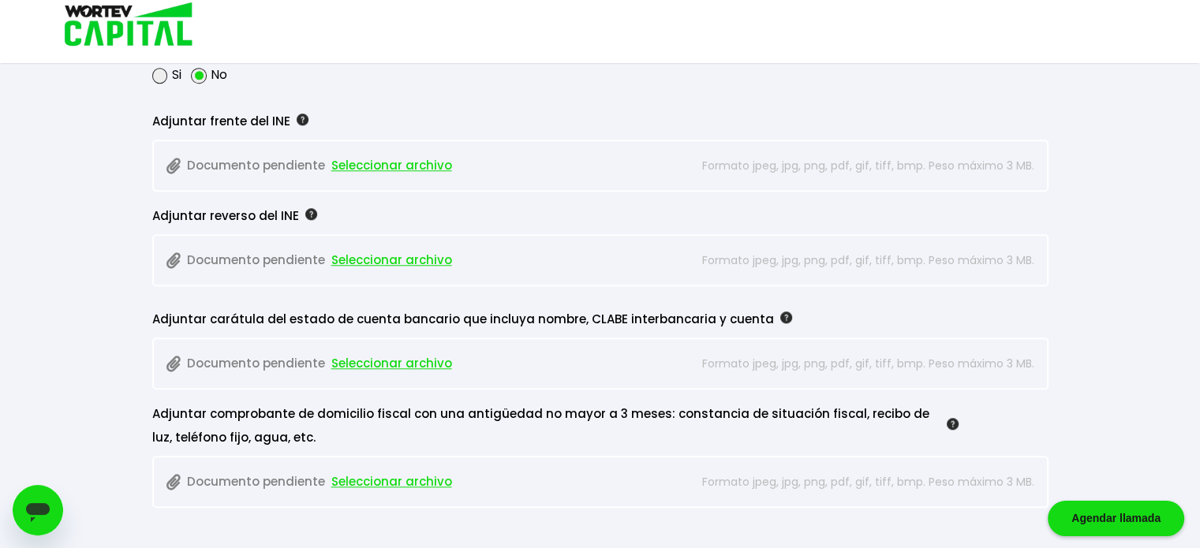
type input "3310493684"
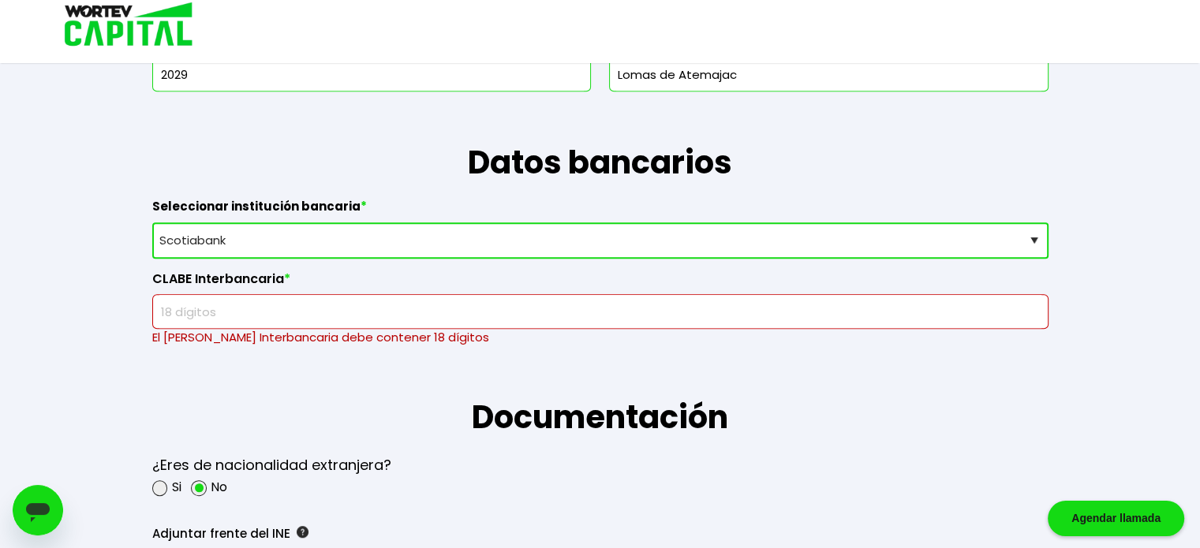
scroll to position [954, 0]
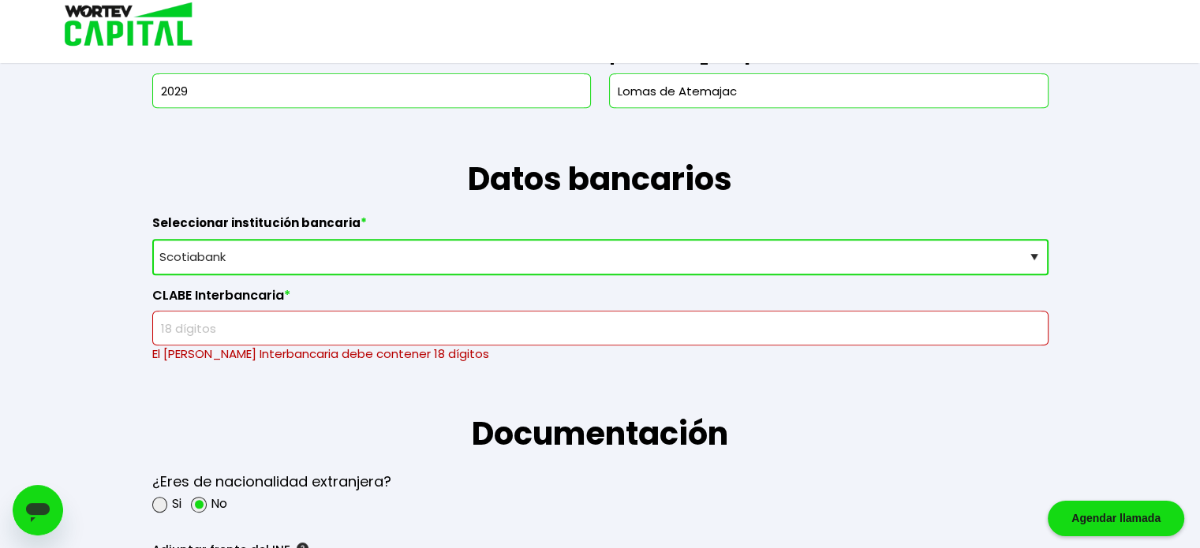
click at [423, 319] on input "text" at bounding box center [600, 328] width 882 height 33
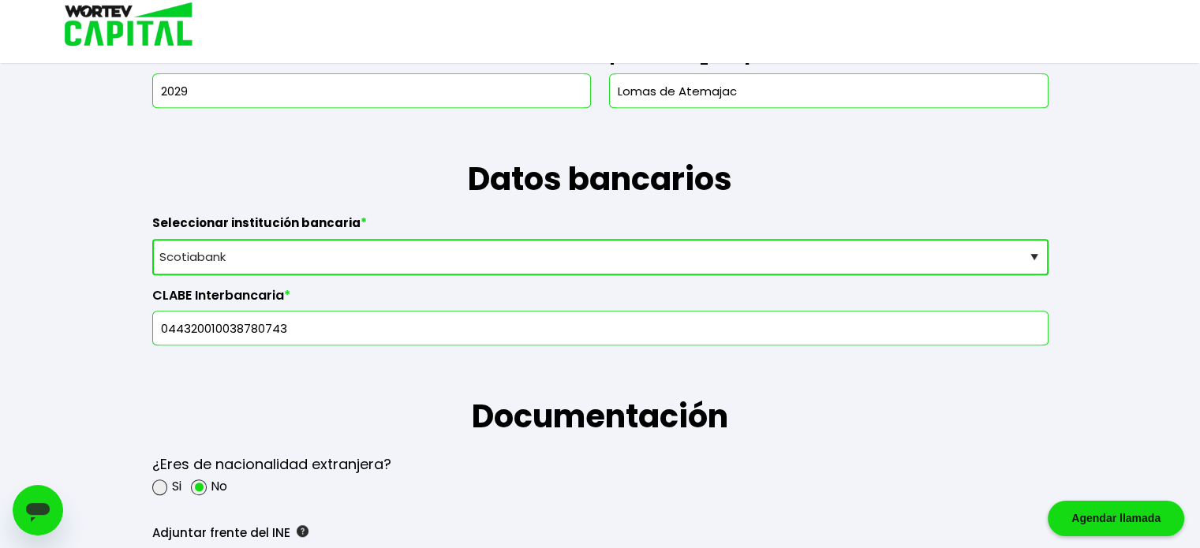
type input "044320010038780743"
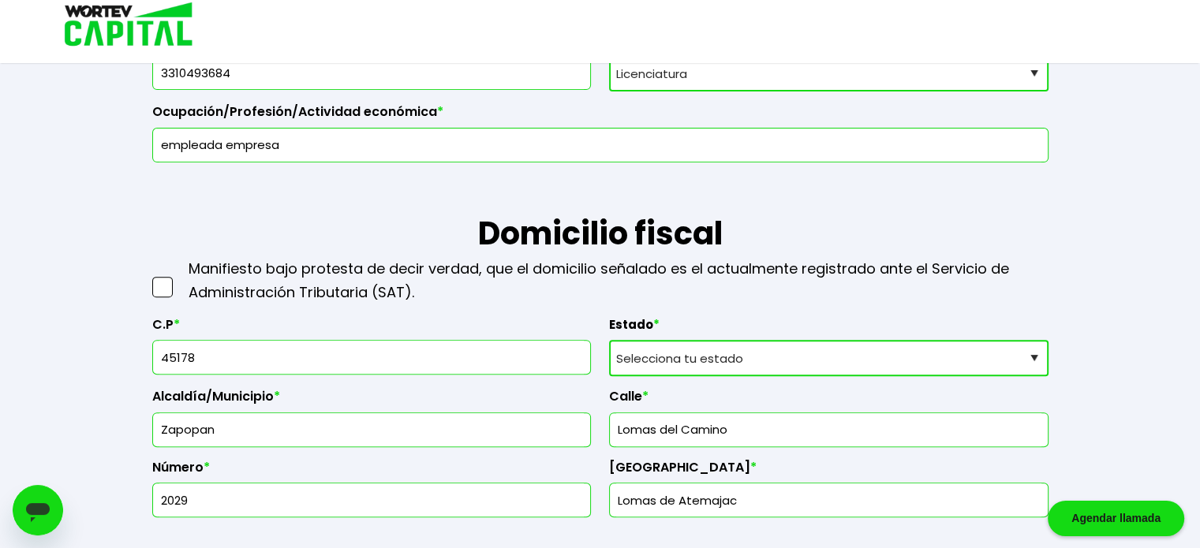
scroll to position [524, 0]
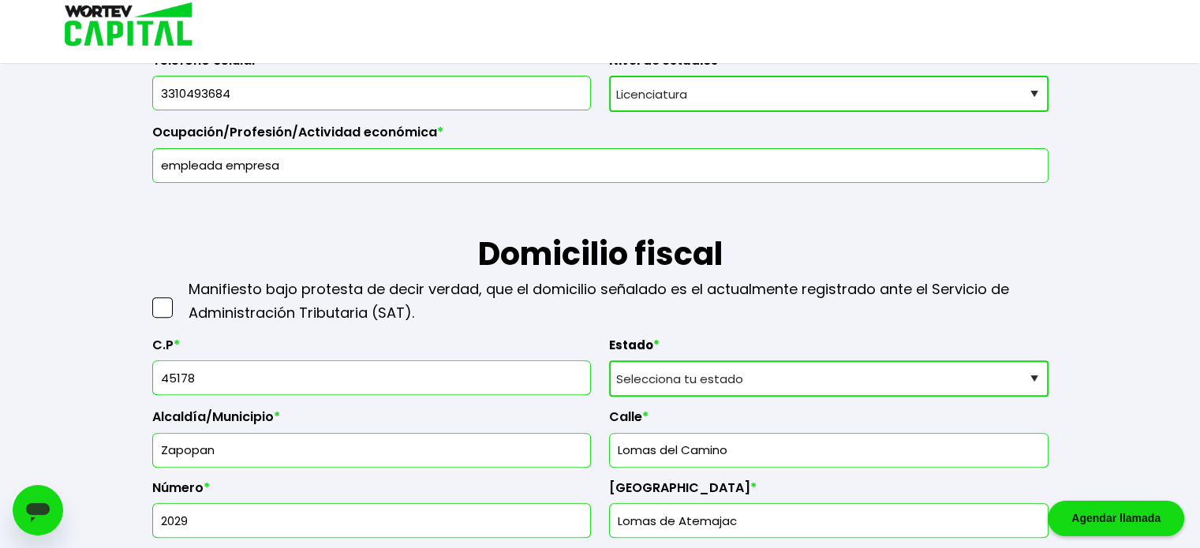
click at [166, 300] on span at bounding box center [162, 307] width 21 height 21
click at [179, 300] on input "checkbox" at bounding box center [179, 300] width 0 height 0
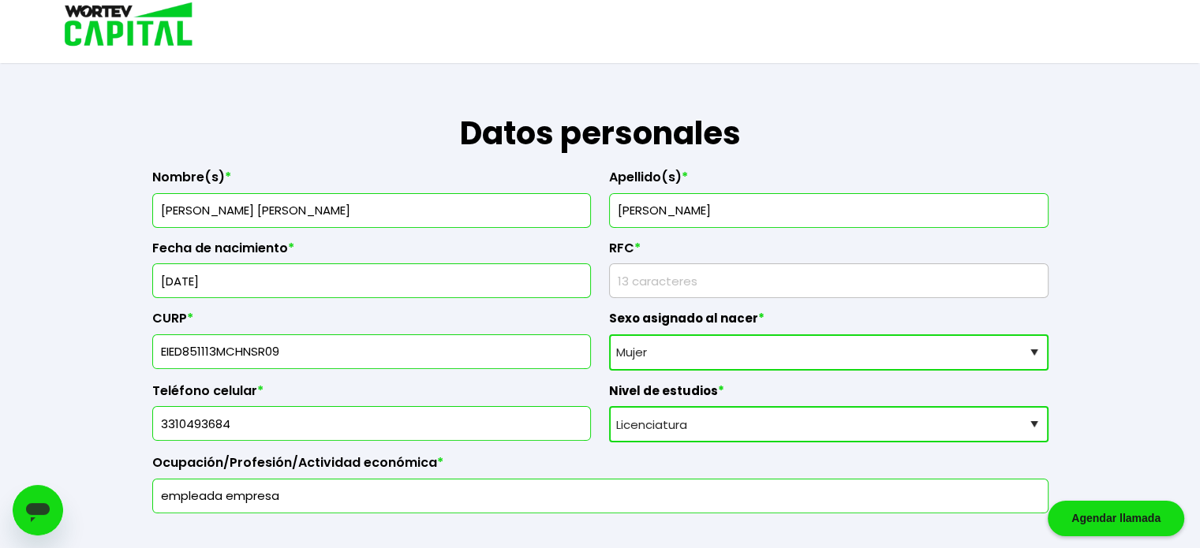
scroll to position [188, 0]
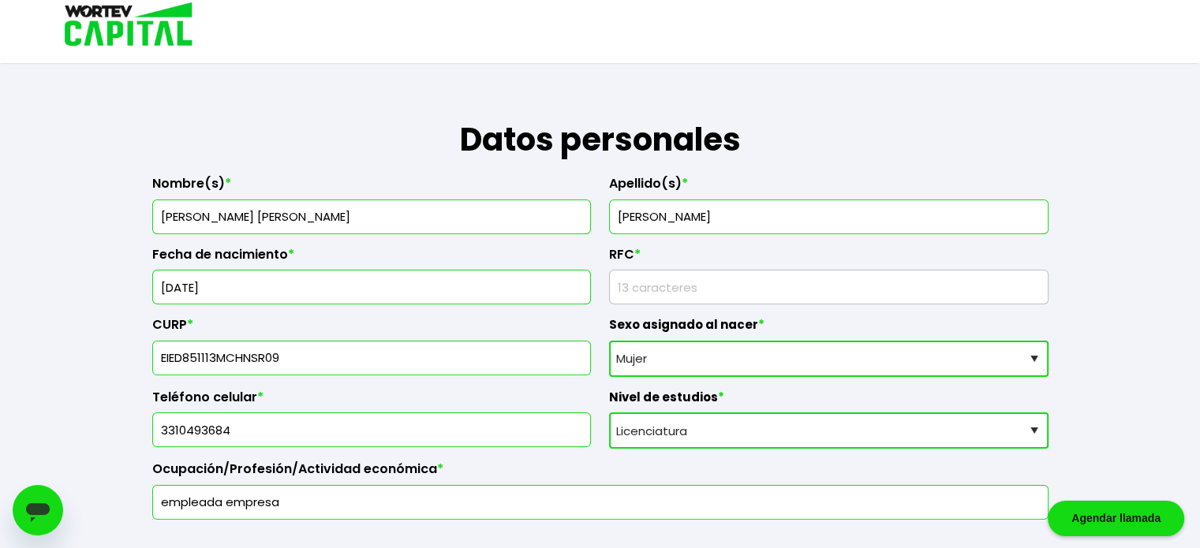
click at [710, 286] on input "rfc" at bounding box center [828, 287] width 425 height 33
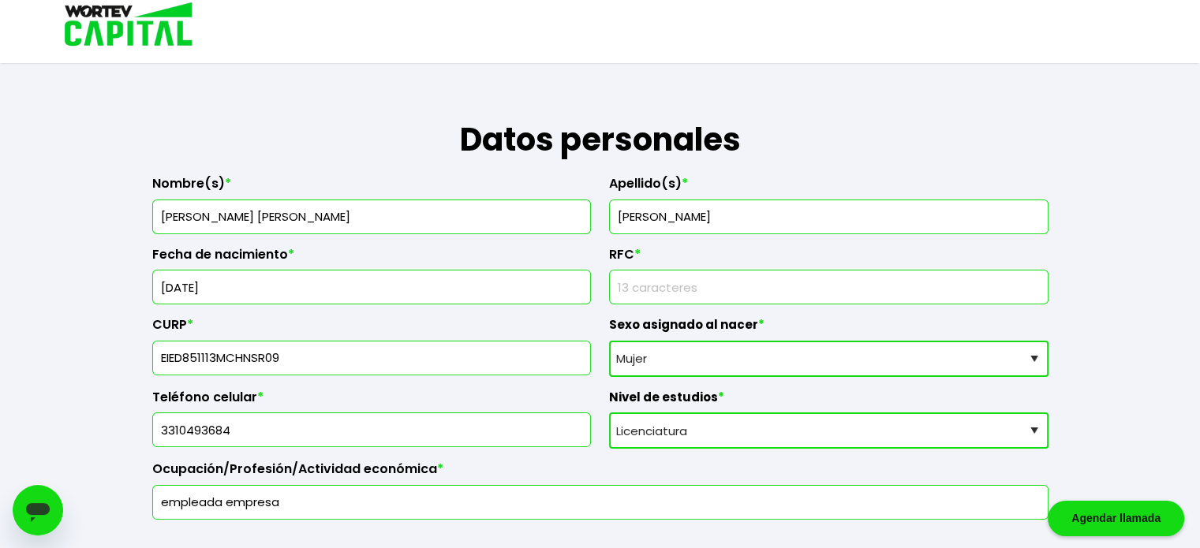
paste input "EIED8511139M7"
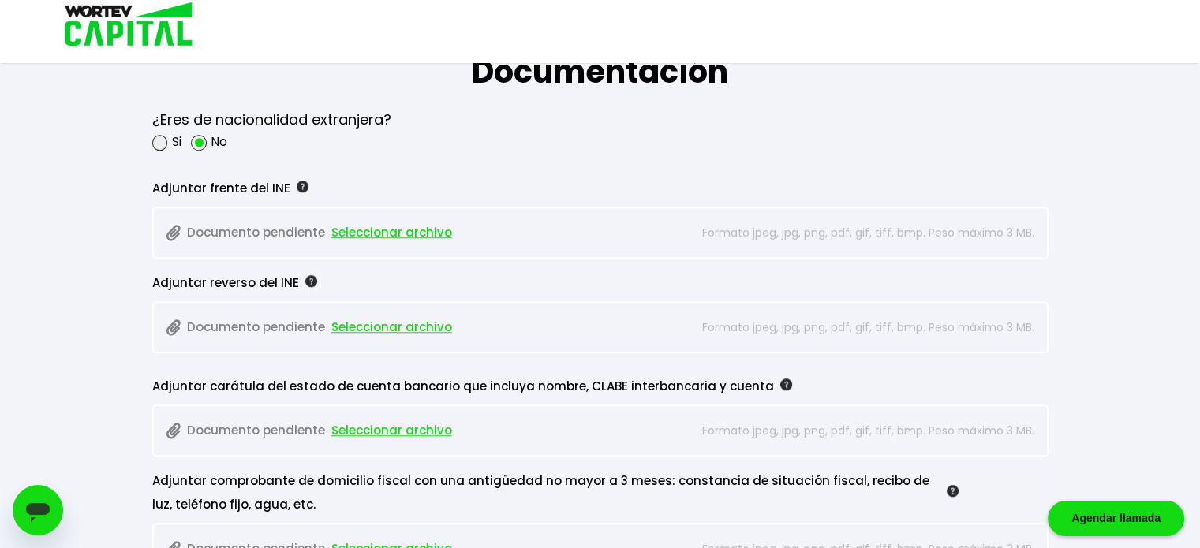
scroll to position [1256, 0]
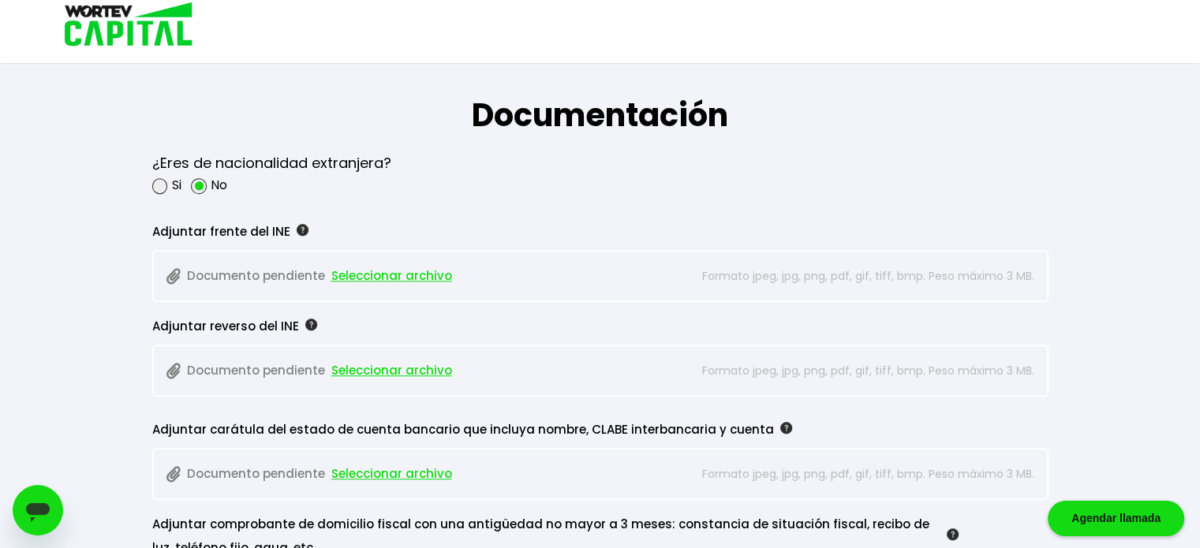
type input "EIED8511139M7"
click at [349, 271] on span "Seleccionar archivo" at bounding box center [391, 276] width 121 height 24
click at [366, 468] on span "Seleccionar archivo" at bounding box center [391, 474] width 121 height 24
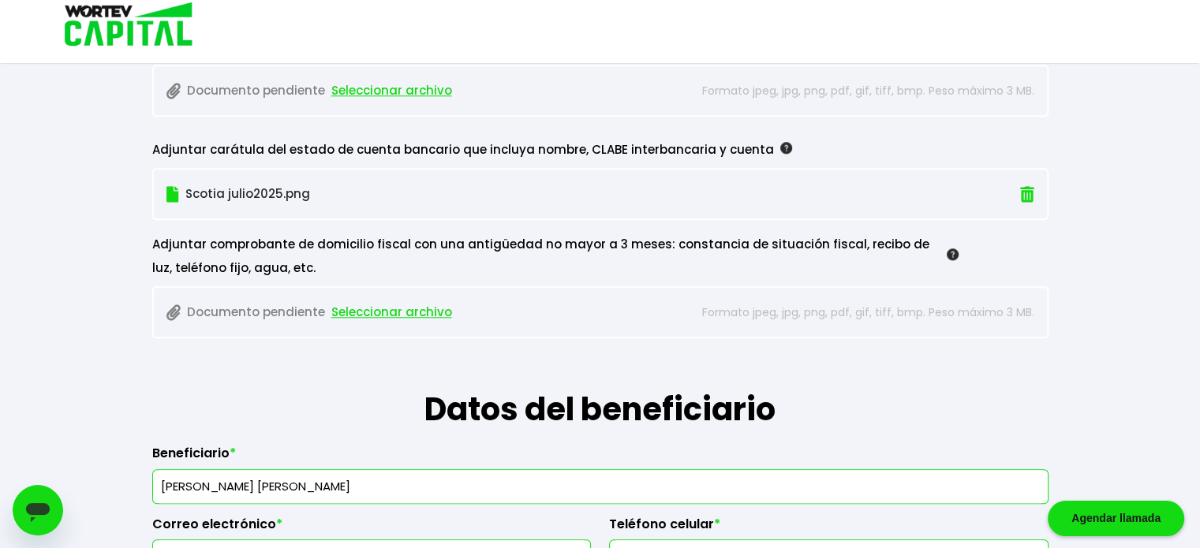
scroll to position [1539, 0]
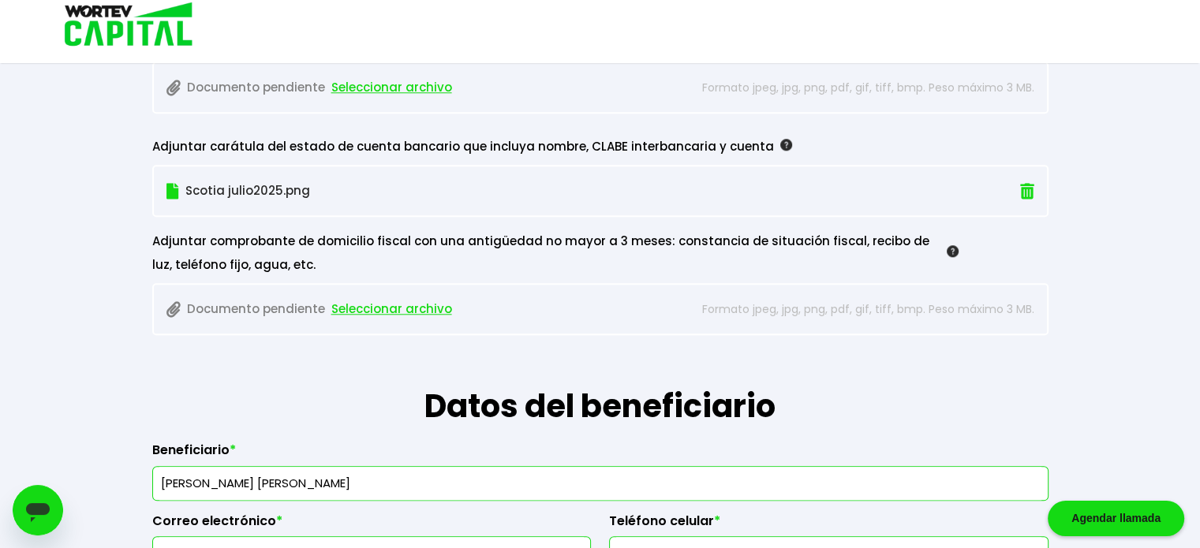
click at [433, 302] on span "Seleccionar archivo" at bounding box center [391, 309] width 121 height 24
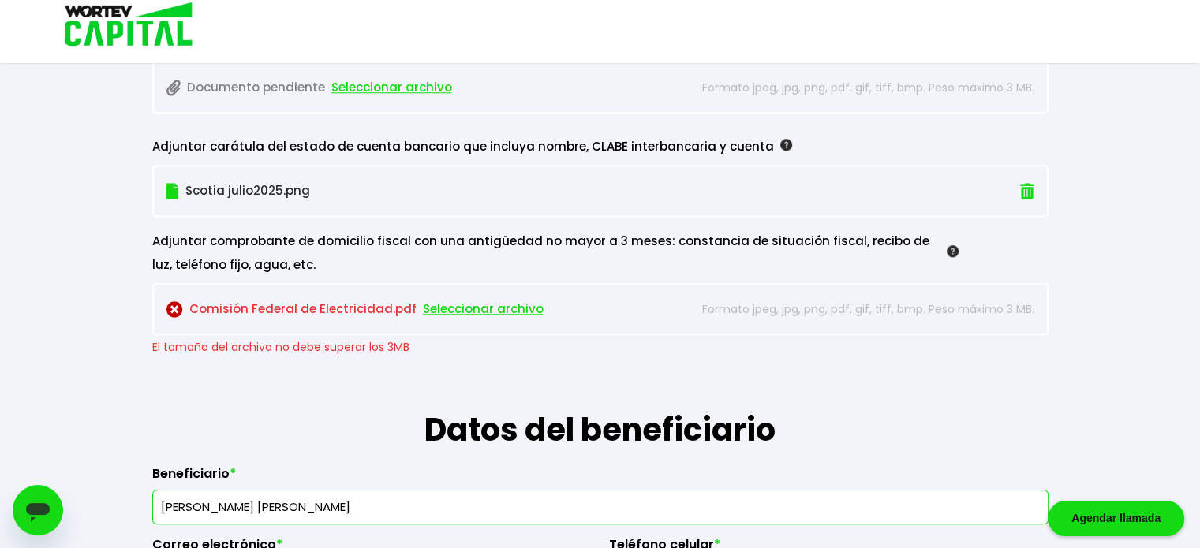
click at [423, 299] on span "Seleccionar archivo" at bounding box center [483, 309] width 121 height 24
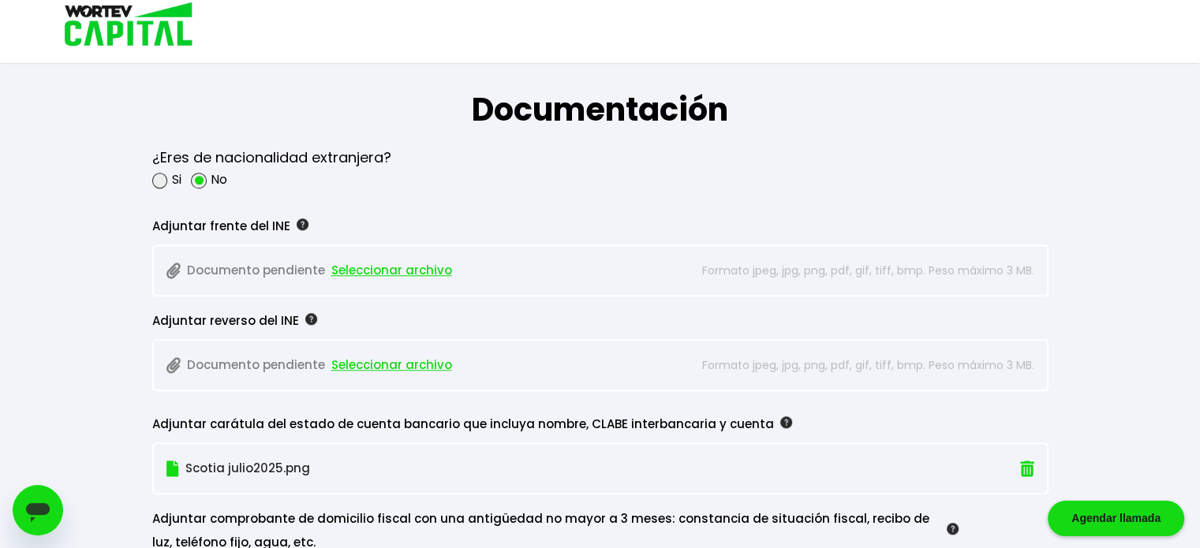
scroll to position [1254, 0]
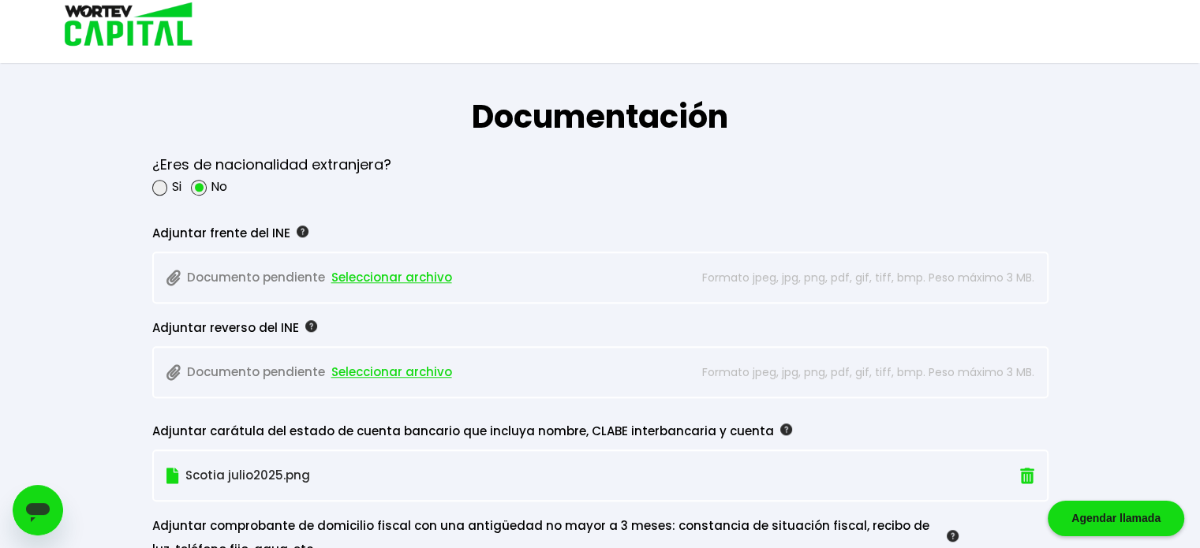
click at [360, 269] on span "Seleccionar archivo" at bounding box center [391, 278] width 121 height 24
click at [381, 372] on span "Seleccionar archivo" at bounding box center [391, 372] width 121 height 24
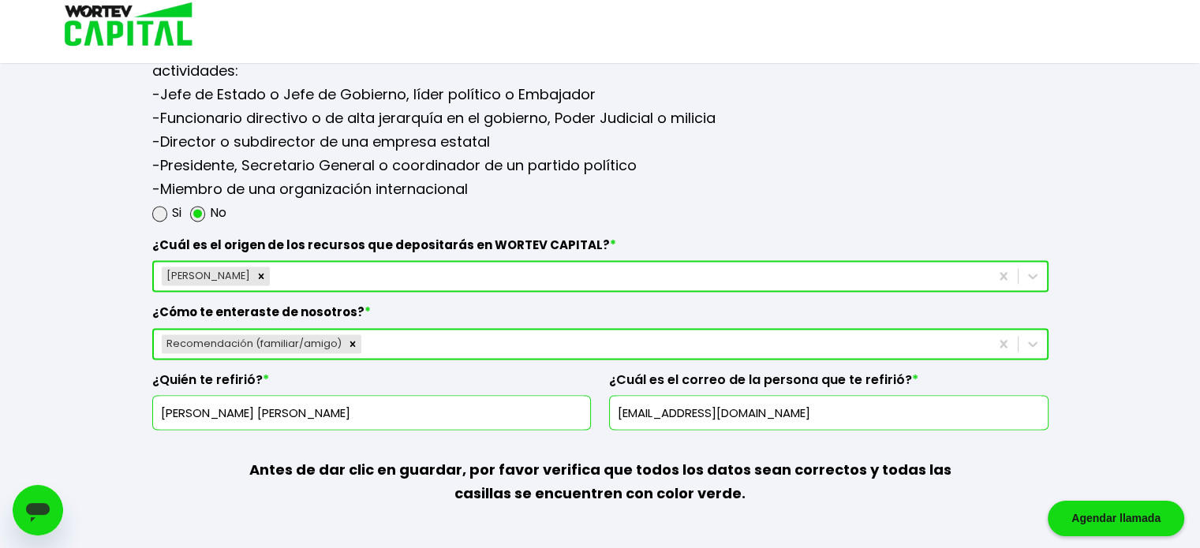
scroll to position [2178, 0]
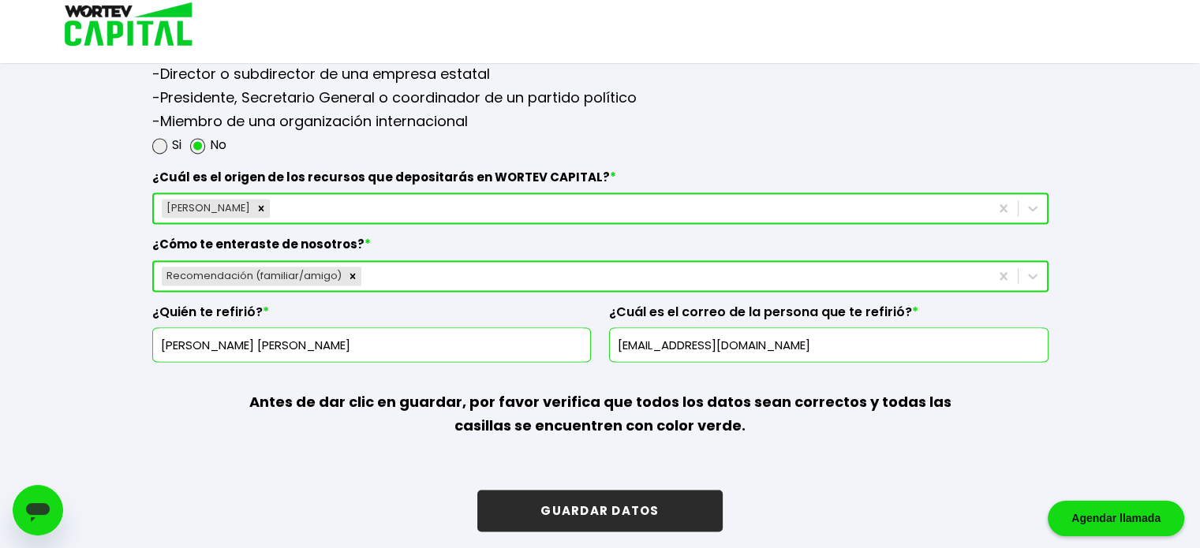
click at [614, 498] on button "GUARDAR DATOS" at bounding box center [599, 511] width 245 height 42
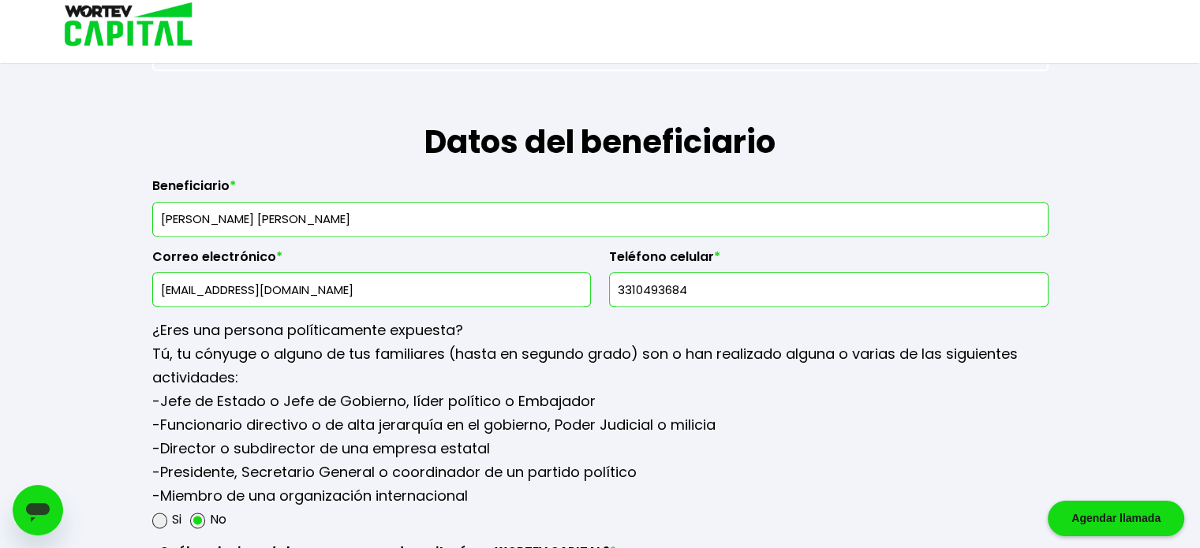
scroll to position [1676, 0]
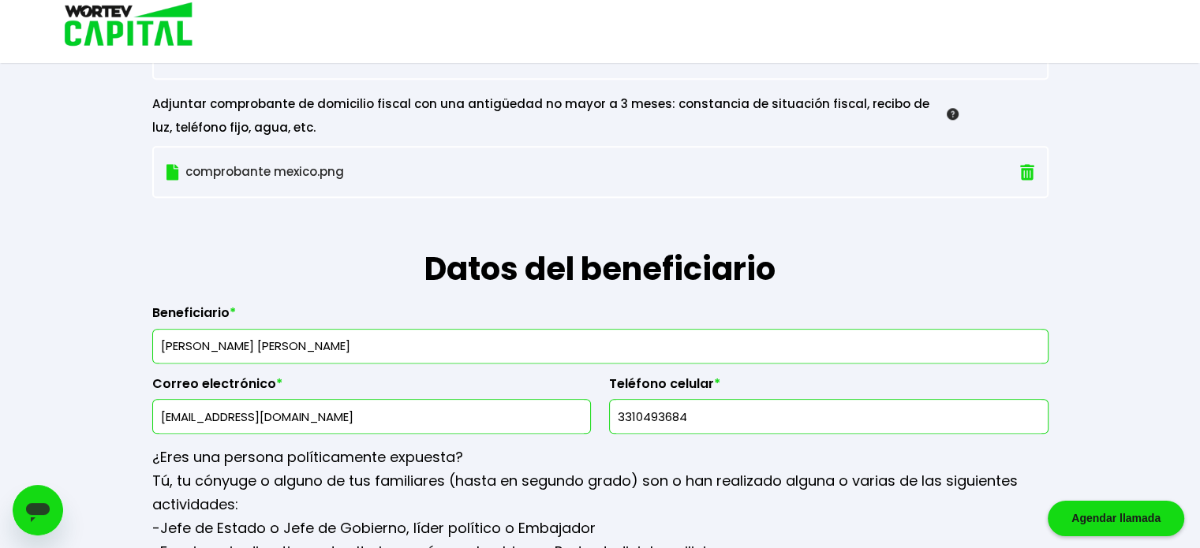
drag, startPoint x: 390, startPoint y: 344, endPoint x: 106, endPoint y: 288, distance: 290.2
type input "[PERSON_NAME]"
drag, startPoint x: 274, startPoint y: 409, endPoint x: 60, endPoint y: 375, distance: 216.4
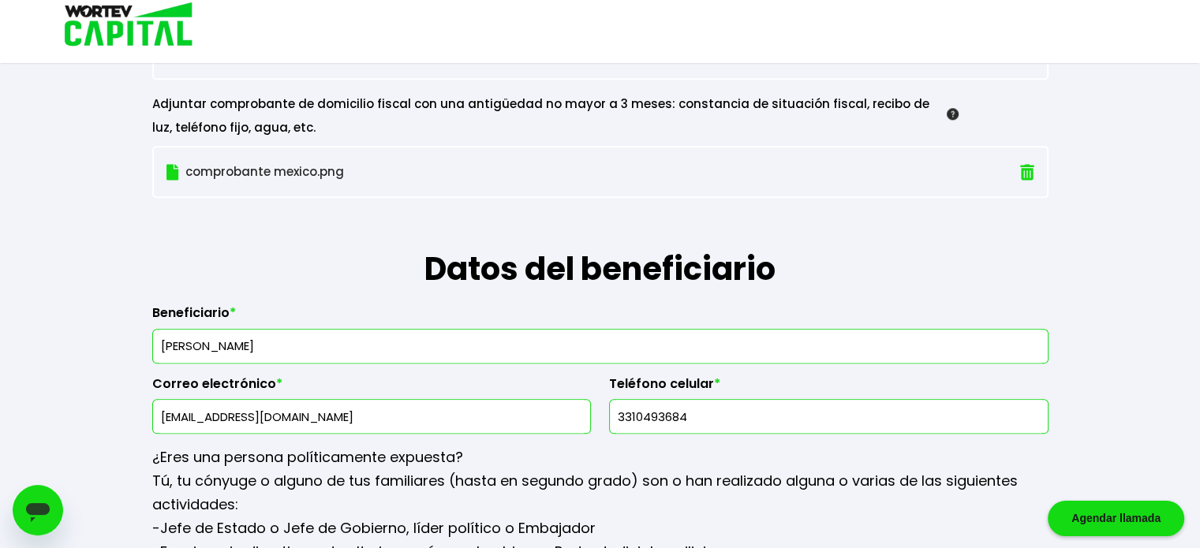
type input "[EMAIL_ADDRESS][DOMAIN_NAME]"
drag, startPoint x: 635, startPoint y: 404, endPoint x: 839, endPoint y: 403, distance: 204.3
click at [839, 403] on input "3310493684" at bounding box center [828, 416] width 425 height 33
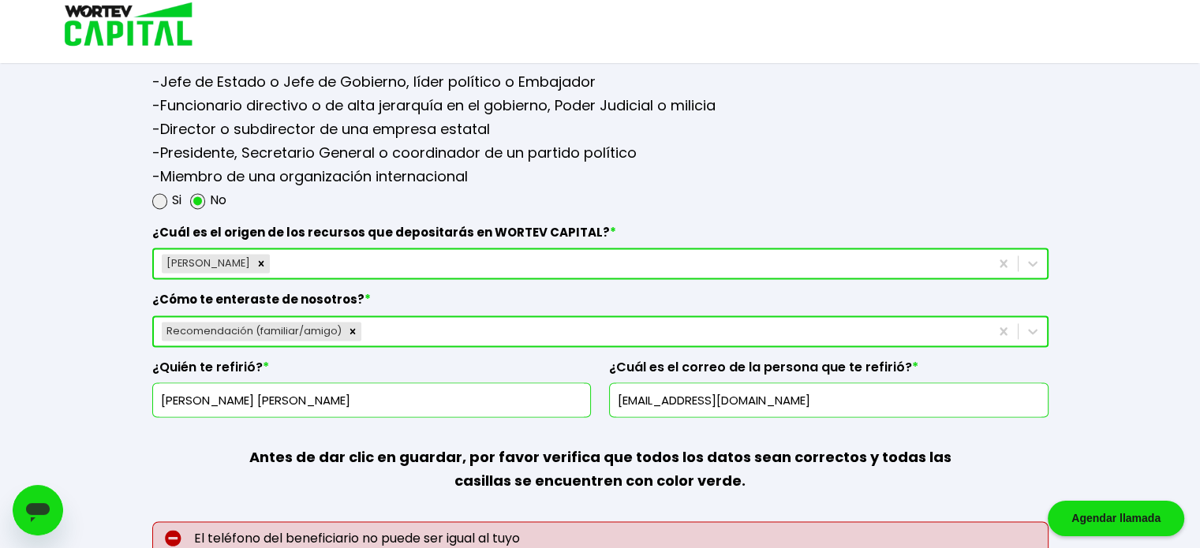
scroll to position [2212, 0]
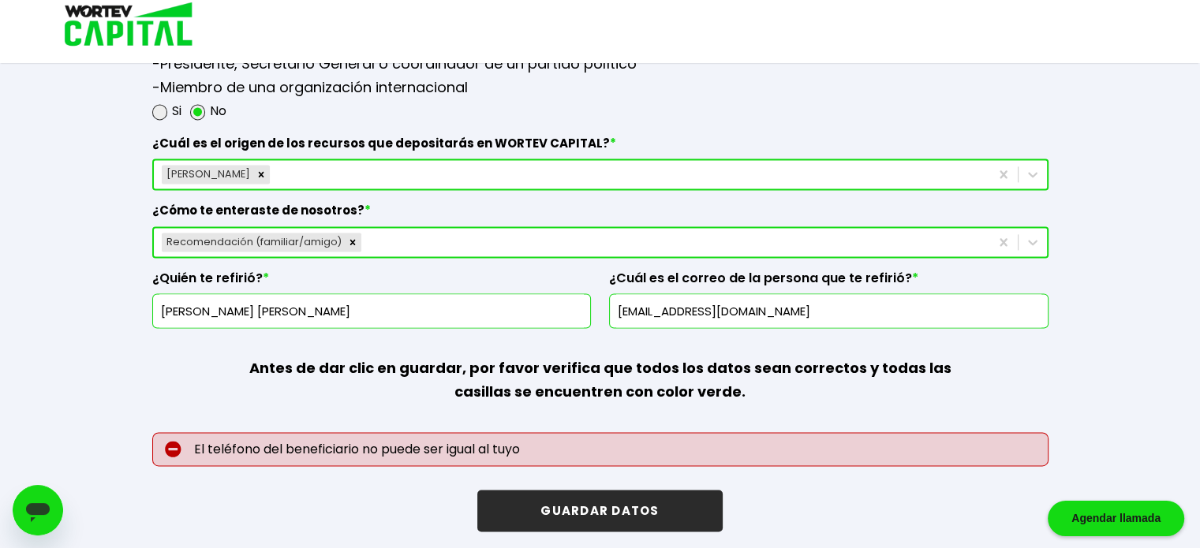
type input "3311524467"
click at [611, 498] on button "GUARDAR DATOS" at bounding box center [599, 511] width 245 height 42
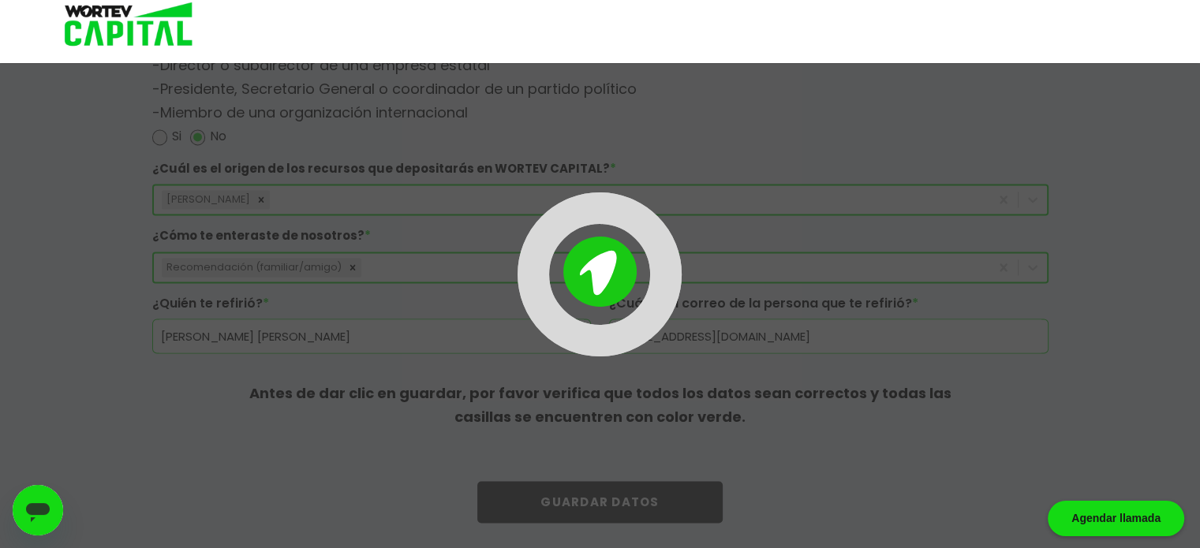
scroll to position [2178, 0]
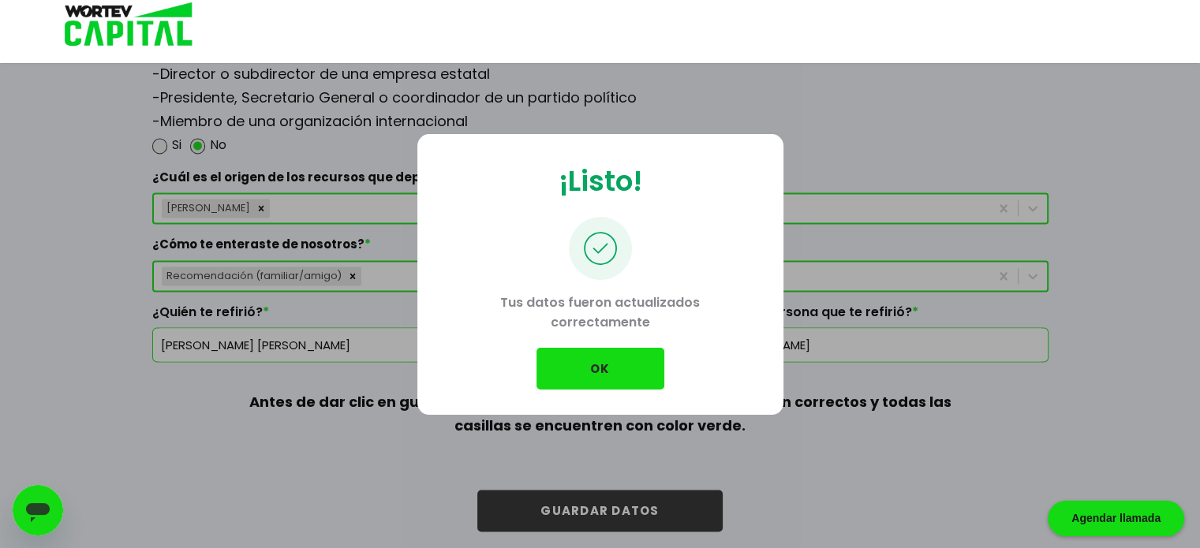
click at [590, 372] on button "OK" at bounding box center [600, 369] width 128 height 42
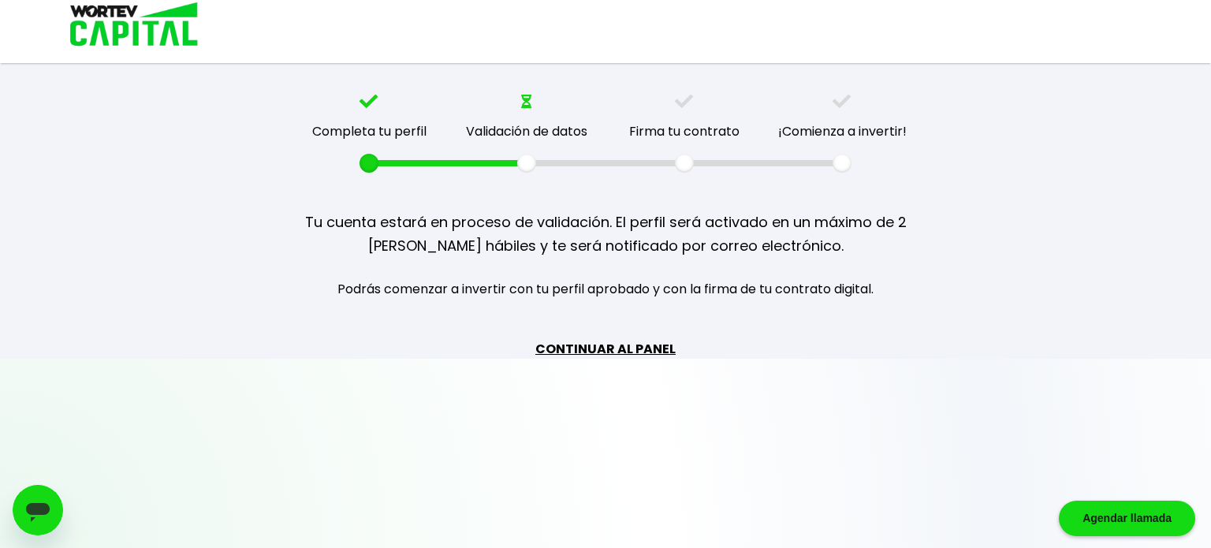
click at [626, 342] on link "CONTINUAR AL PANEL" at bounding box center [606, 349] width 140 height 20
